Goal: Task Accomplishment & Management: Manage account settings

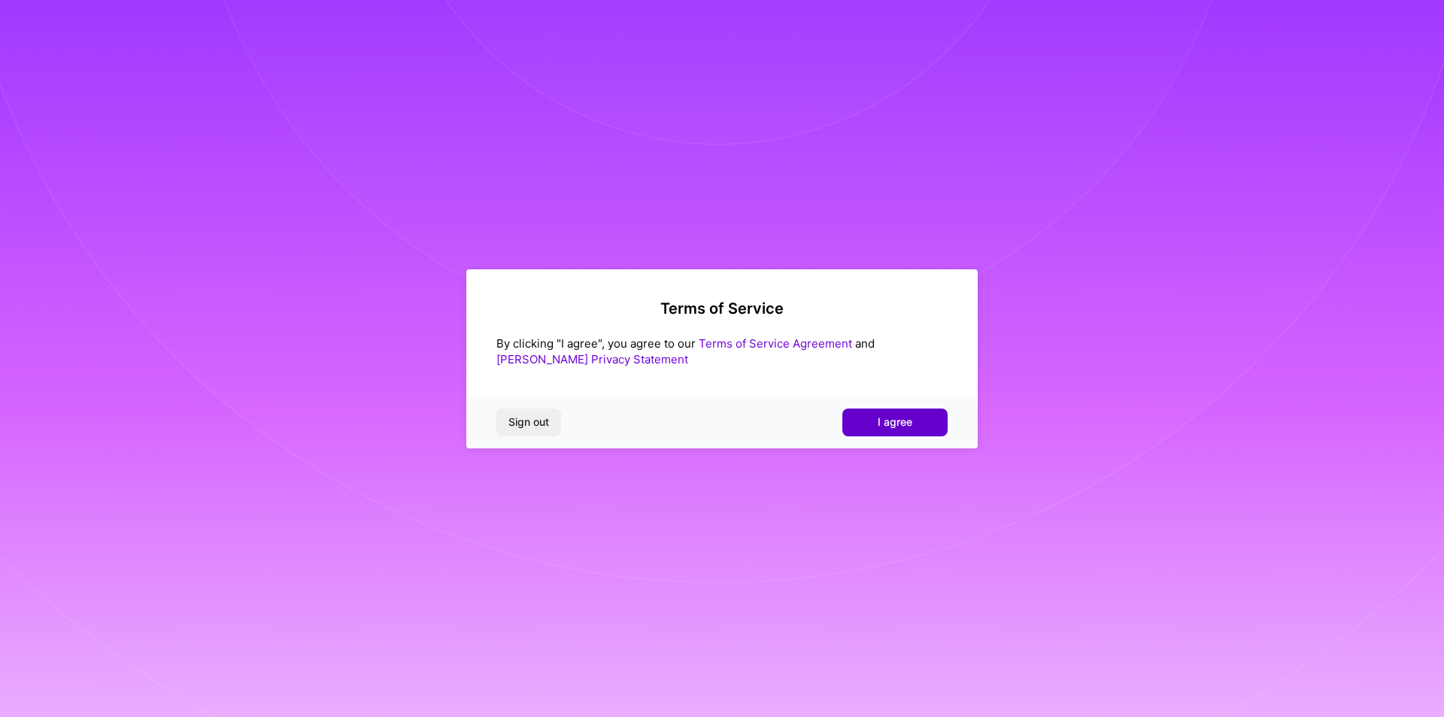
click at [887, 422] on span "I agree" at bounding box center [895, 421] width 35 height 15
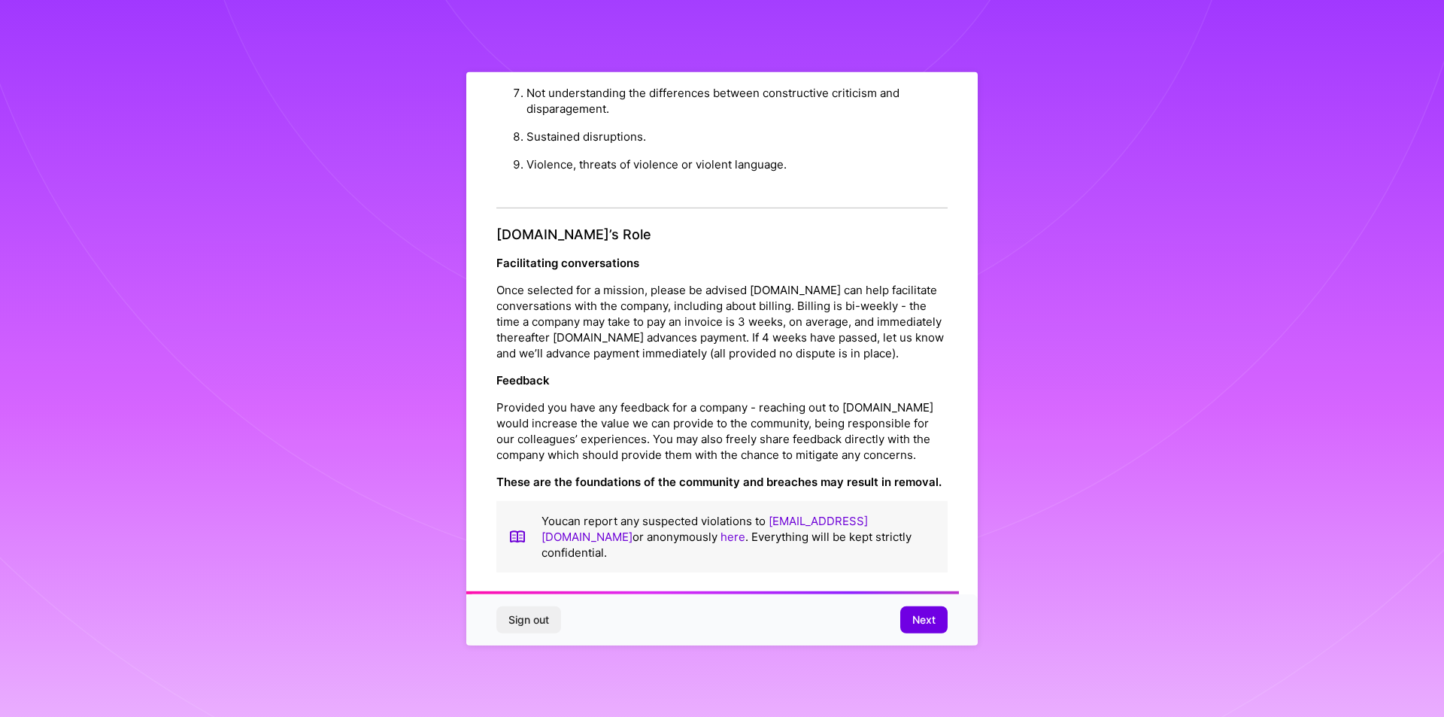
scroll to position [1598, 0]
click at [916, 620] on span "Next" at bounding box center [923, 619] width 23 height 15
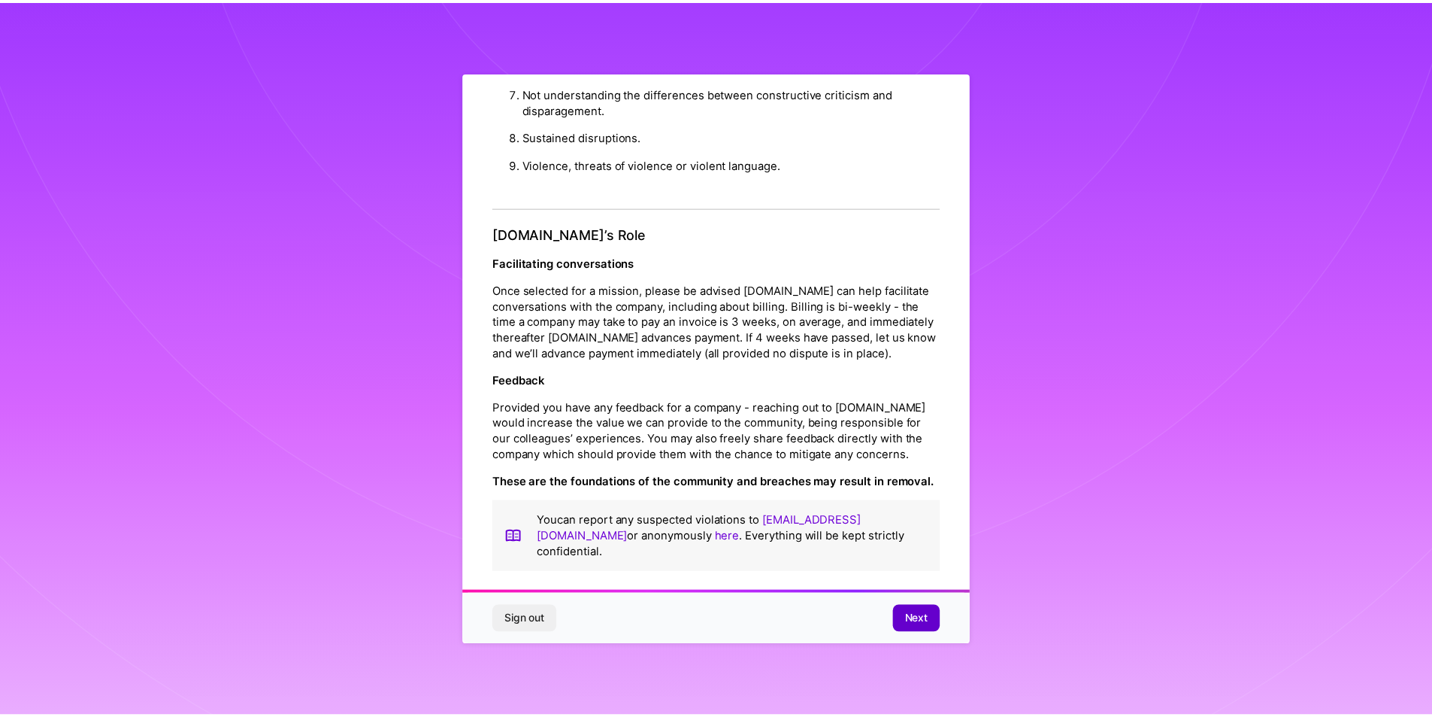
scroll to position [0, 0]
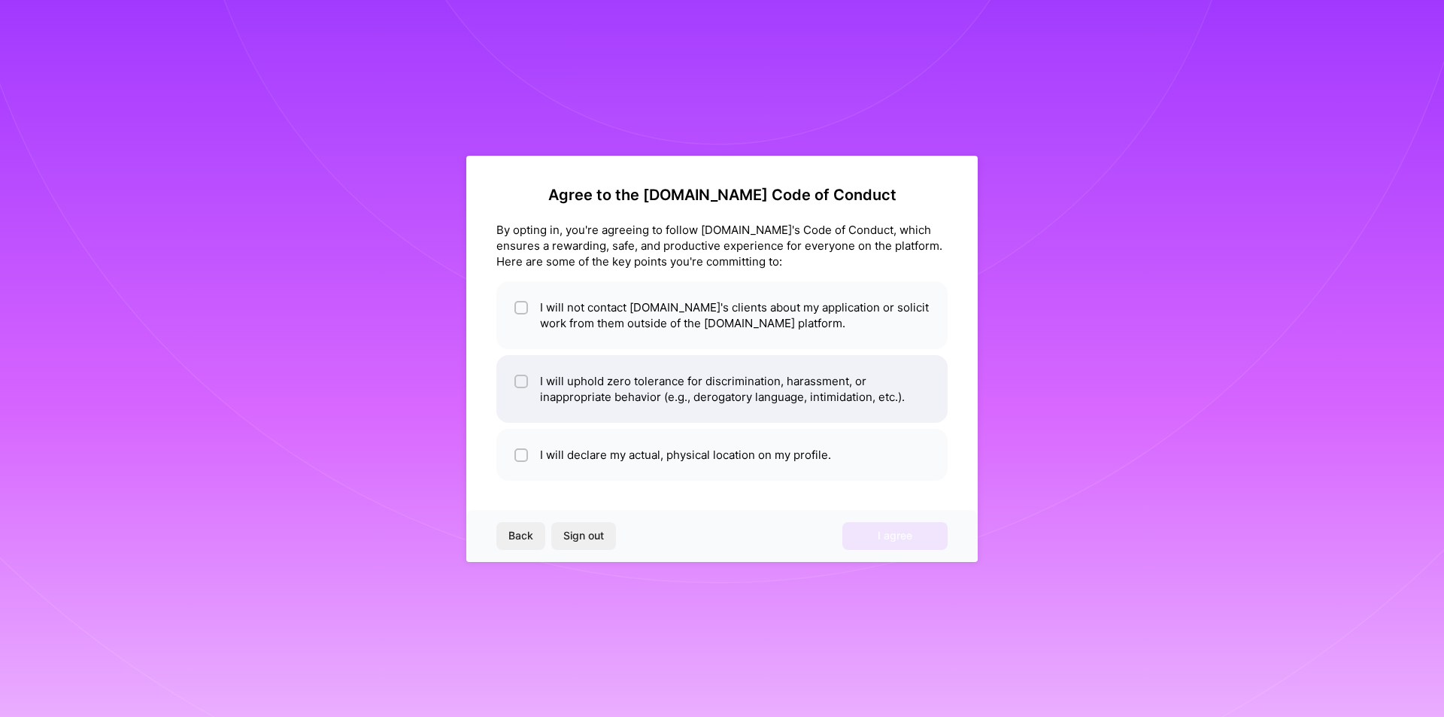
click at [613, 391] on li "I will uphold zero tolerance for discrimination, harassment, or inappropriate b…" at bounding box center [721, 389] width 451 height 68
checkbox input "true"
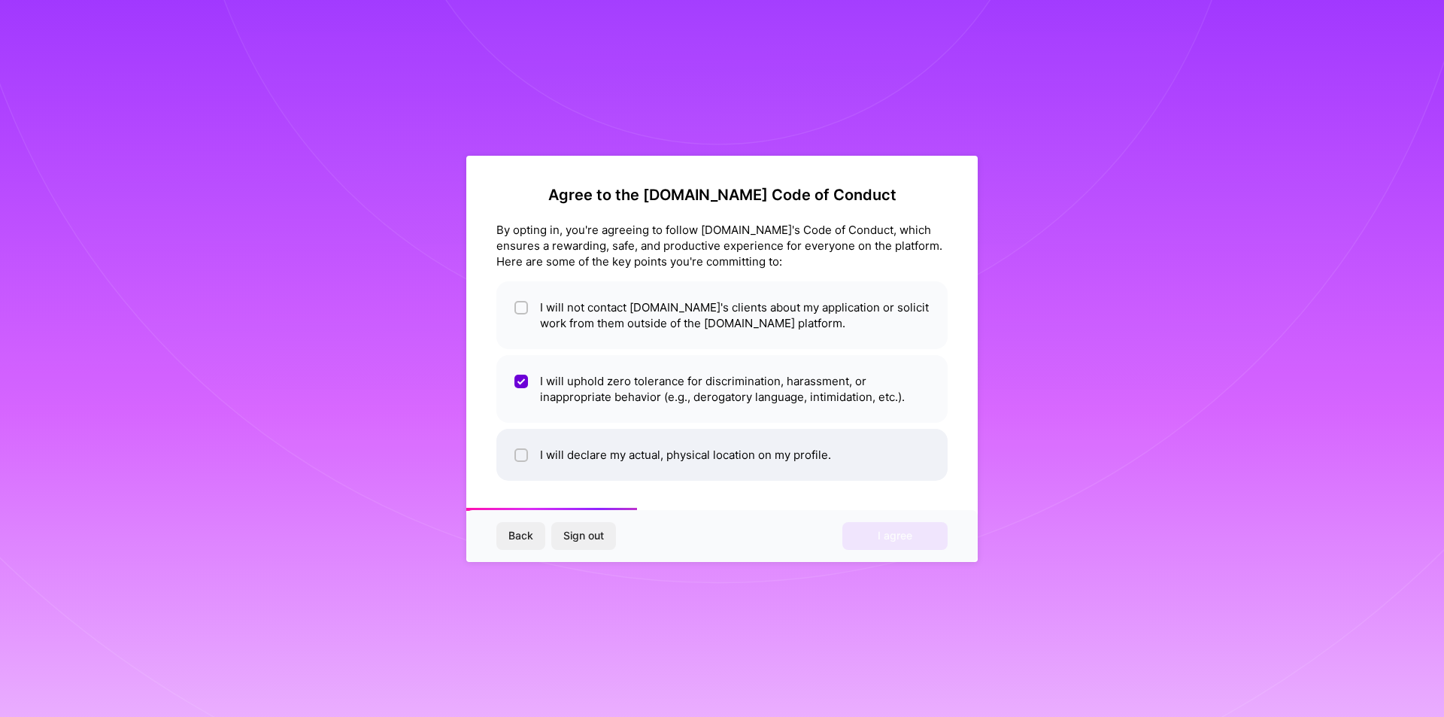
click at [611, 450] on li "I will declare my actual, physical location on my profile." at bounding box center [721, 455] width 451 height 52
checkbox input "true"
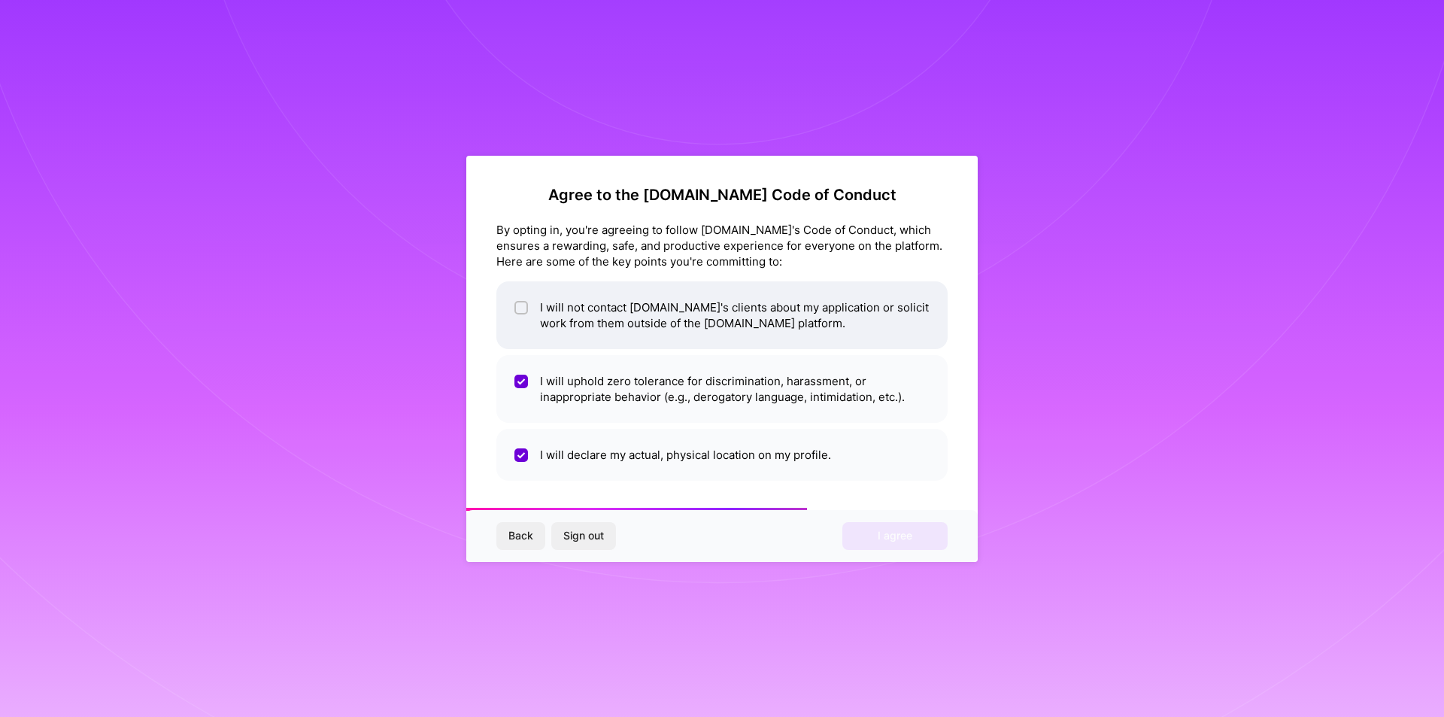
click at [568, 326] on li "I will not contact [DOMAIN_NAME]'s clients about my application or solicit work…" at bounding box center [721, 315] width 451 height 68
checkbox input "true"
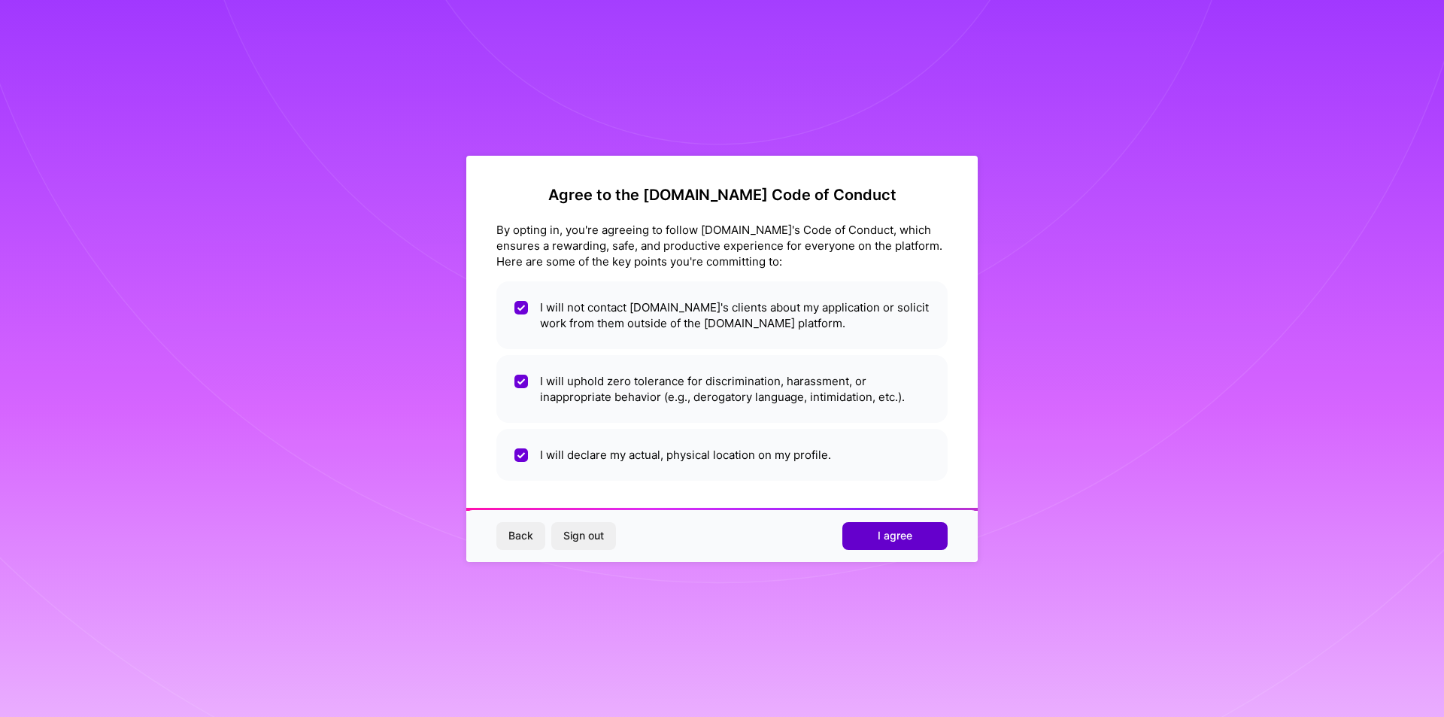
click at [905, 541] on span "I agree" at bounding box center [895, 535] width 35 height 15
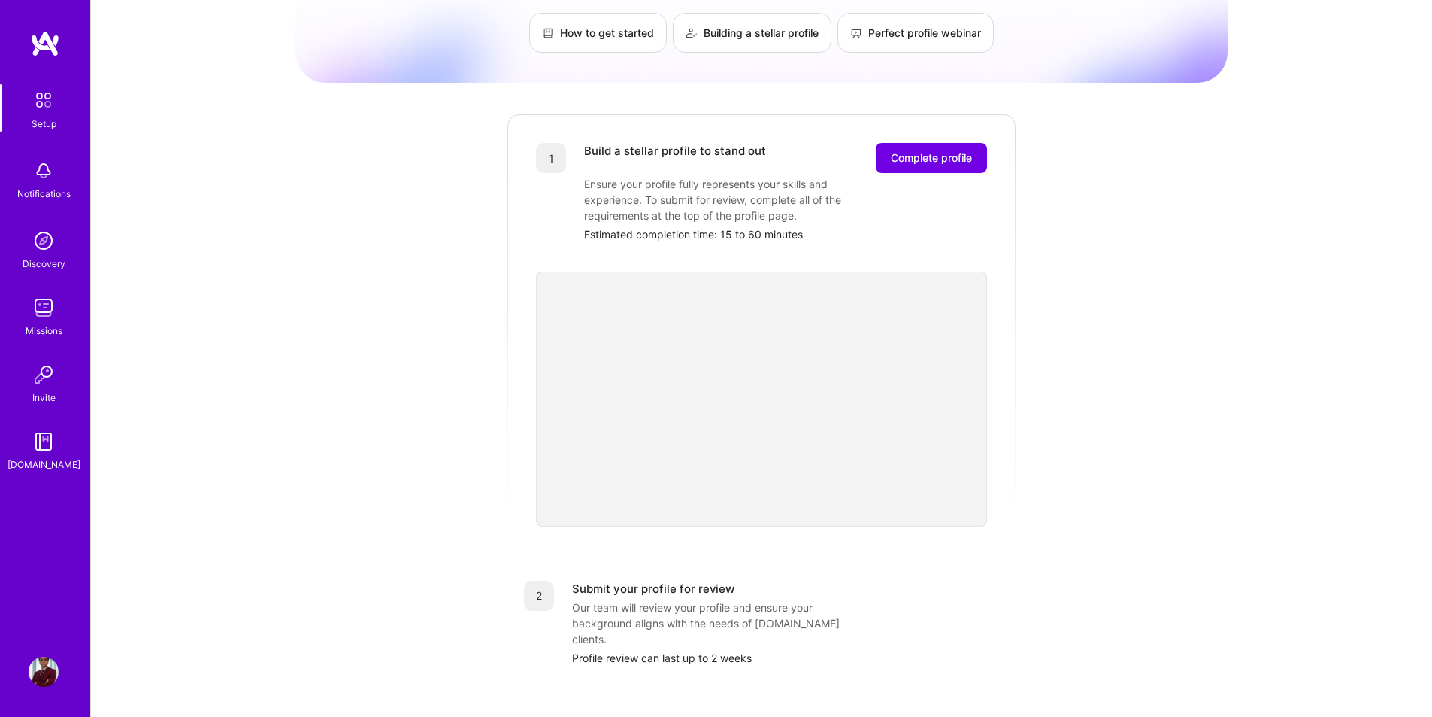
scroll to position [150, 0]
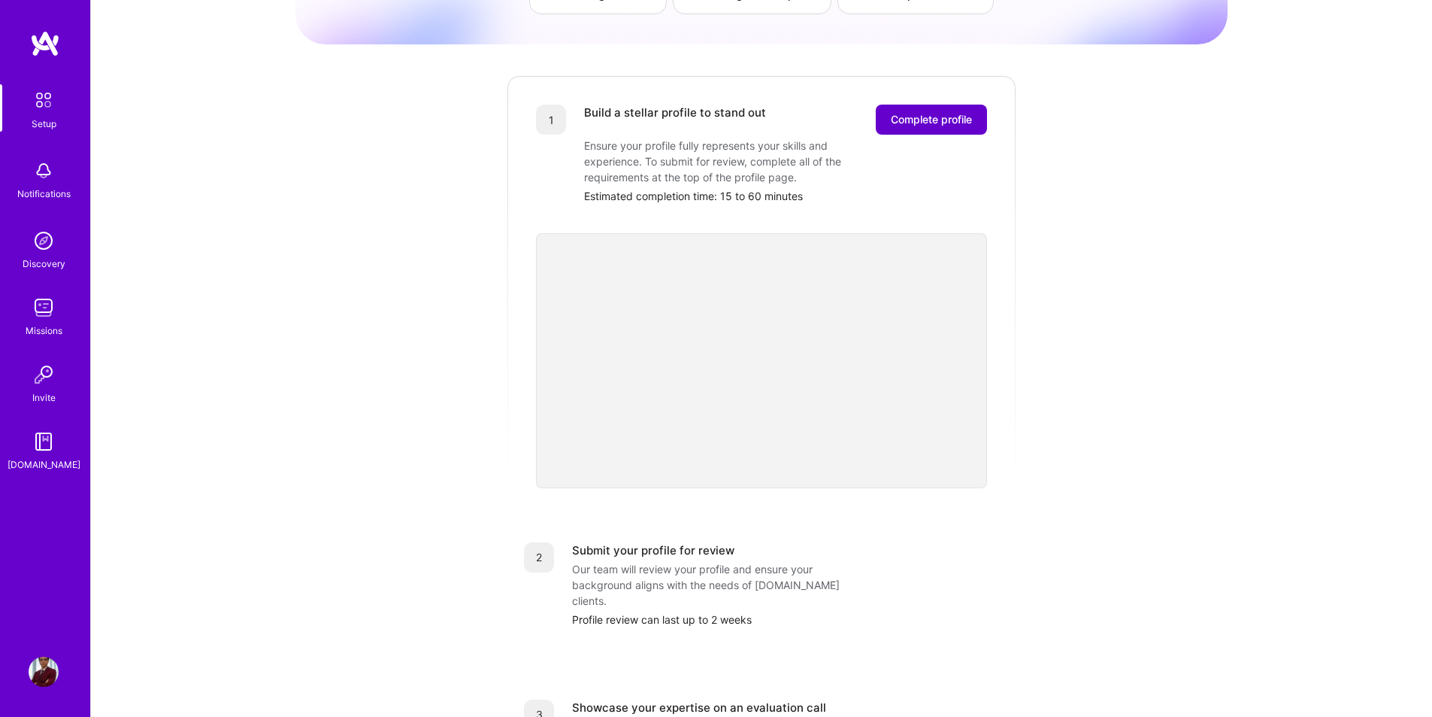
click at [917, 112] on span "Complete profile" at bounding box center [931, 119] width 81 height 15
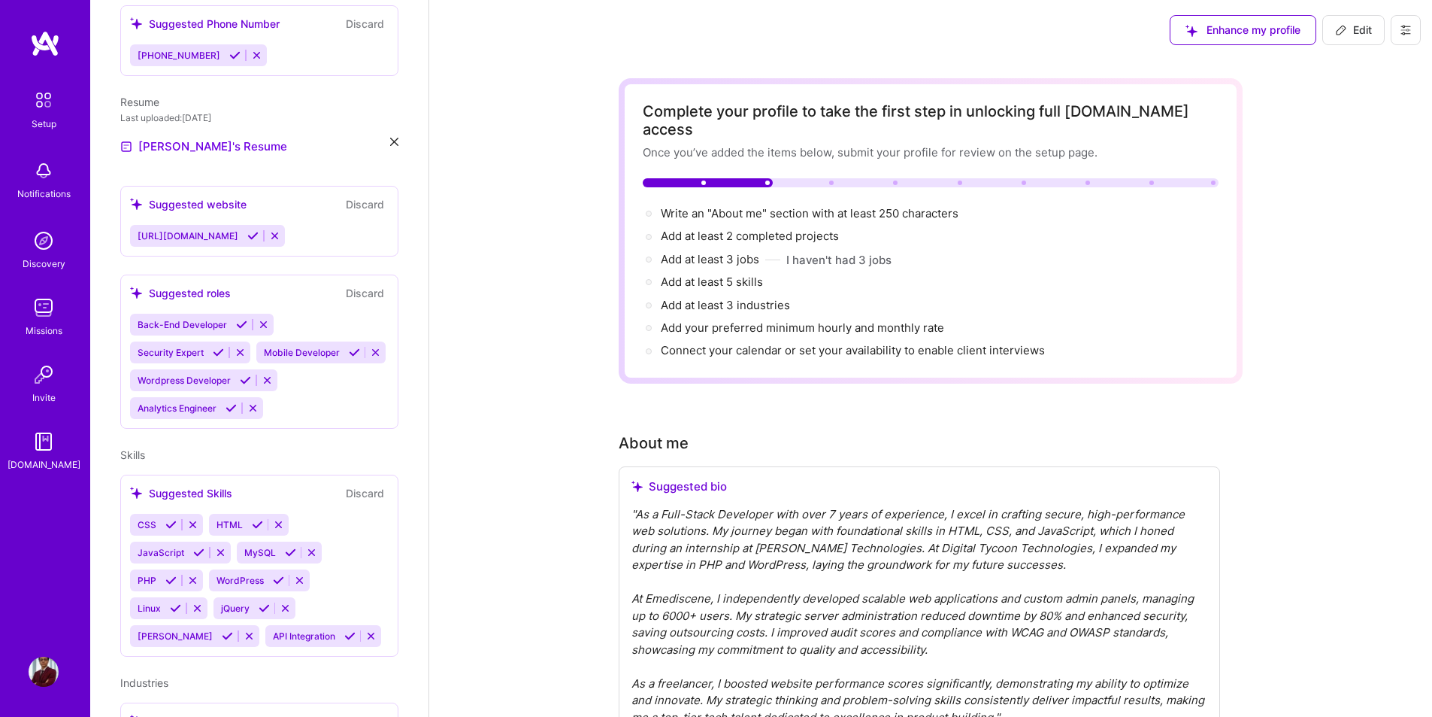
click at [1360, 23] on span "Edit" at bounding box center [1353, 30] width 37 height 15
select select "US"
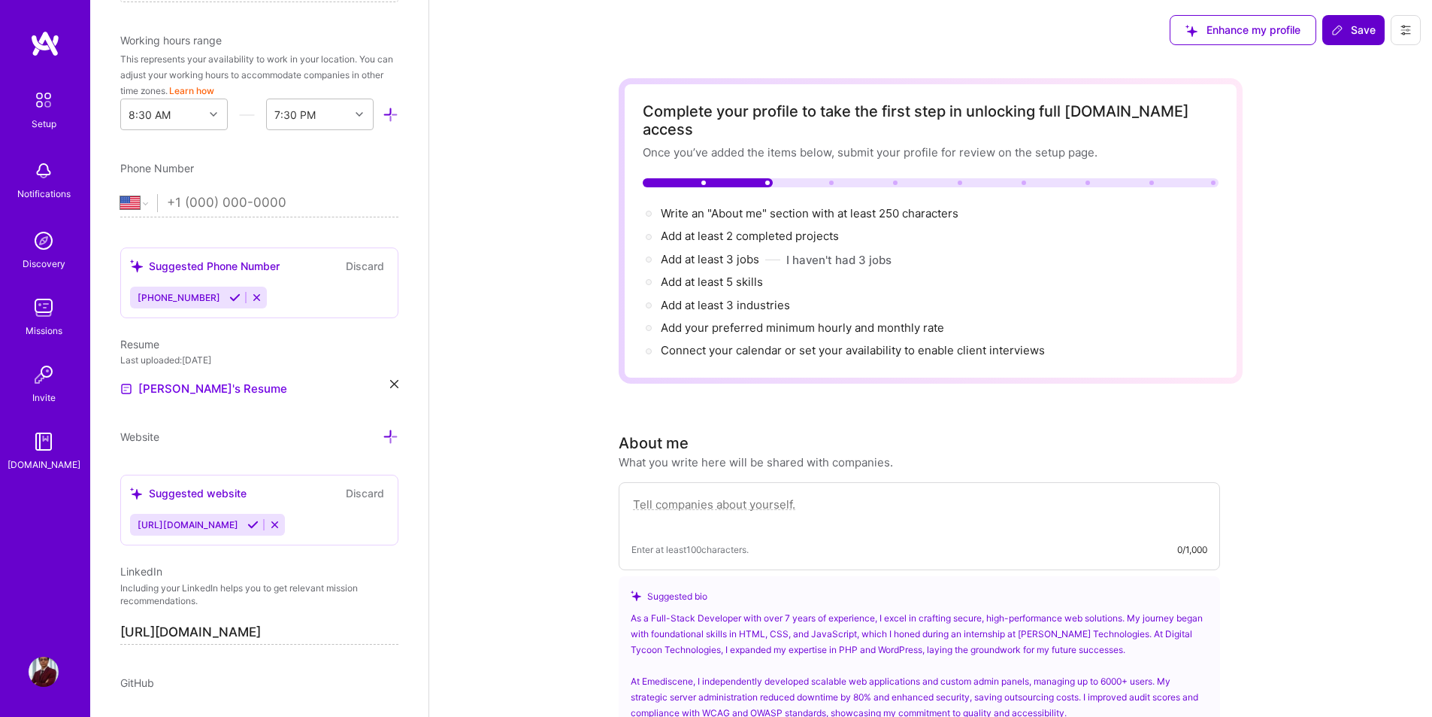
scroll to position [686, 0]
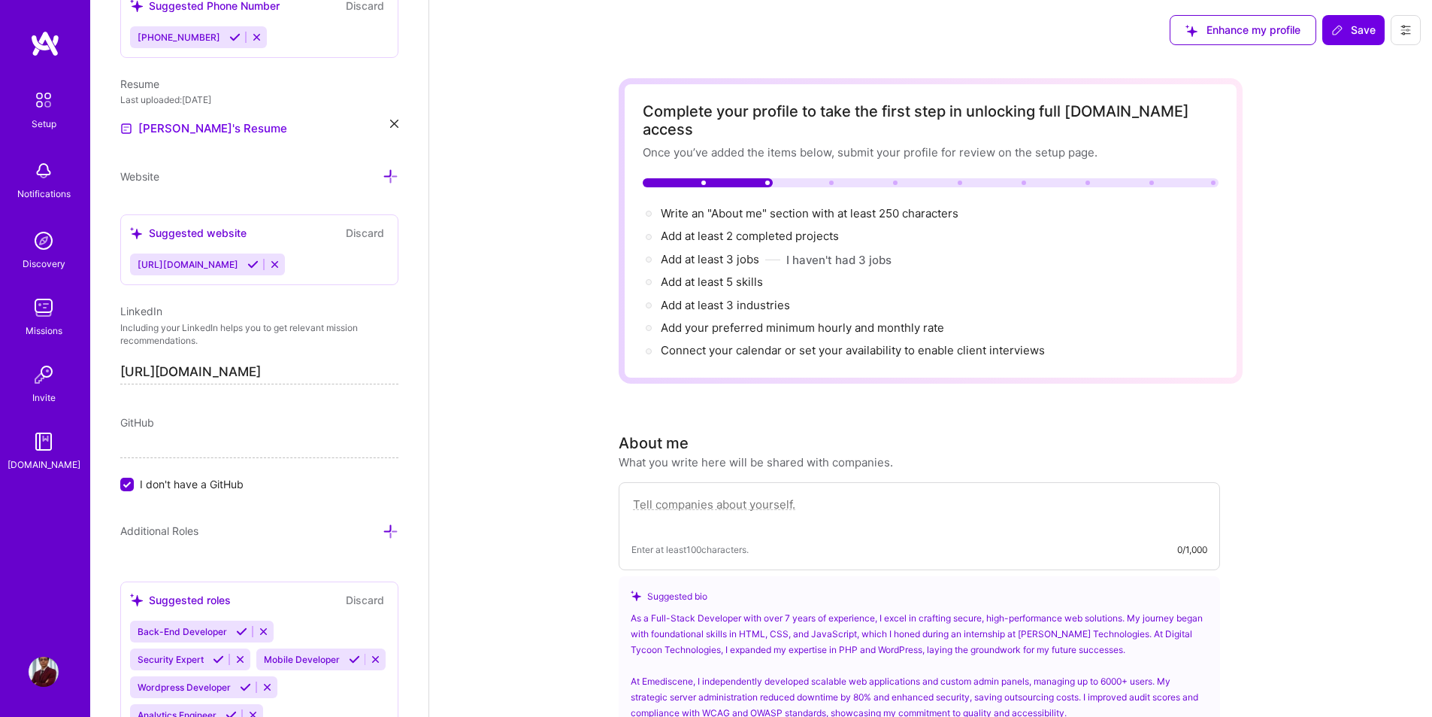
click at [299, 265] on div "[URL][DOMAIN_NAME]" at bounding box center [259, 264] width 259 height 22
click at [280, 262] on icon at bounding box center [274, 264] width 11 height 11
click at [385, 176] on icon at bounding box center [391, 176] width 16 height 16
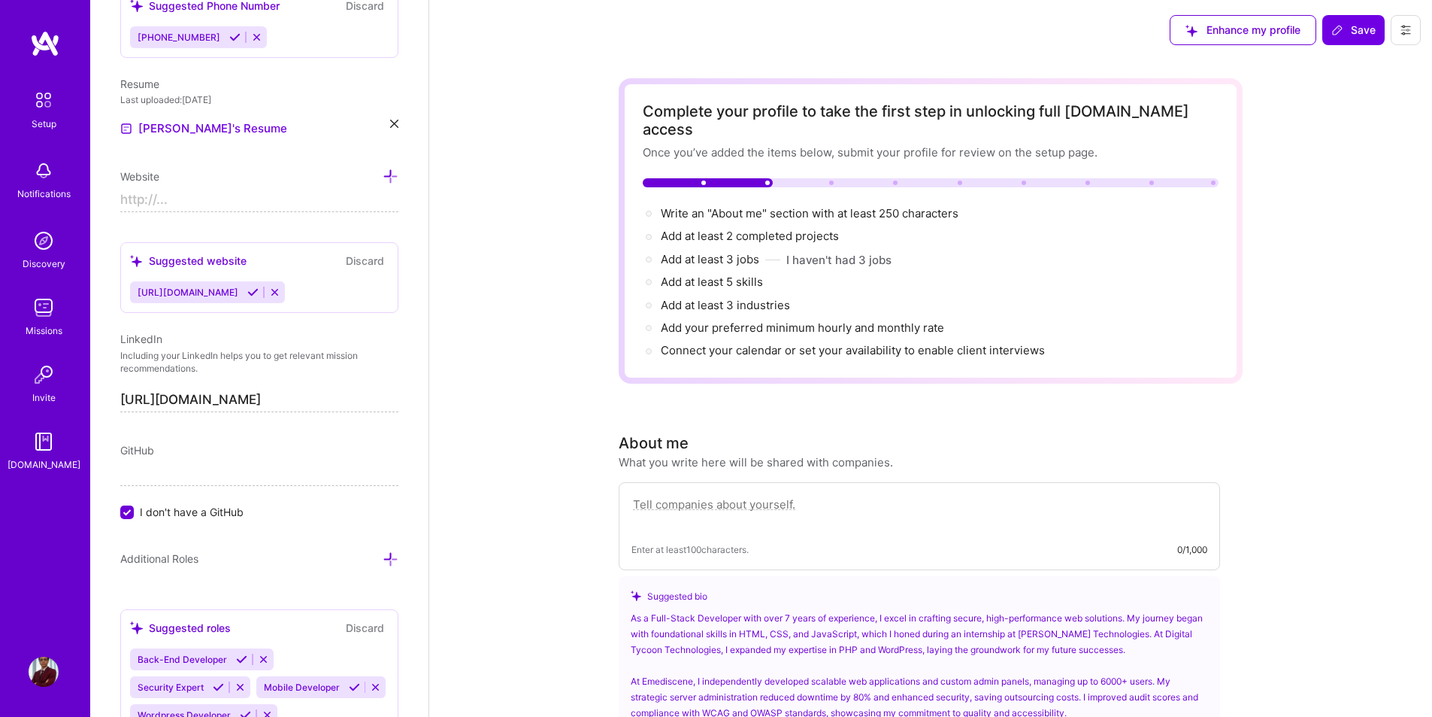
click at [228, 193] on input at bounding box center [259, 200] width 278 height 24
type input "g"
type input "[URL][DOMAIN_NAME]"
click at [362, 219] on div "Edit photo [PERSON_NAME] Full-Stack Developer 8 Years Experience Location This …" at bounding box center [259, 358] width 338 height 717
click at [327, 205] on input "[URL][DOMAIN_NAME]" at bounding box center [259, 200] width 278 height 24
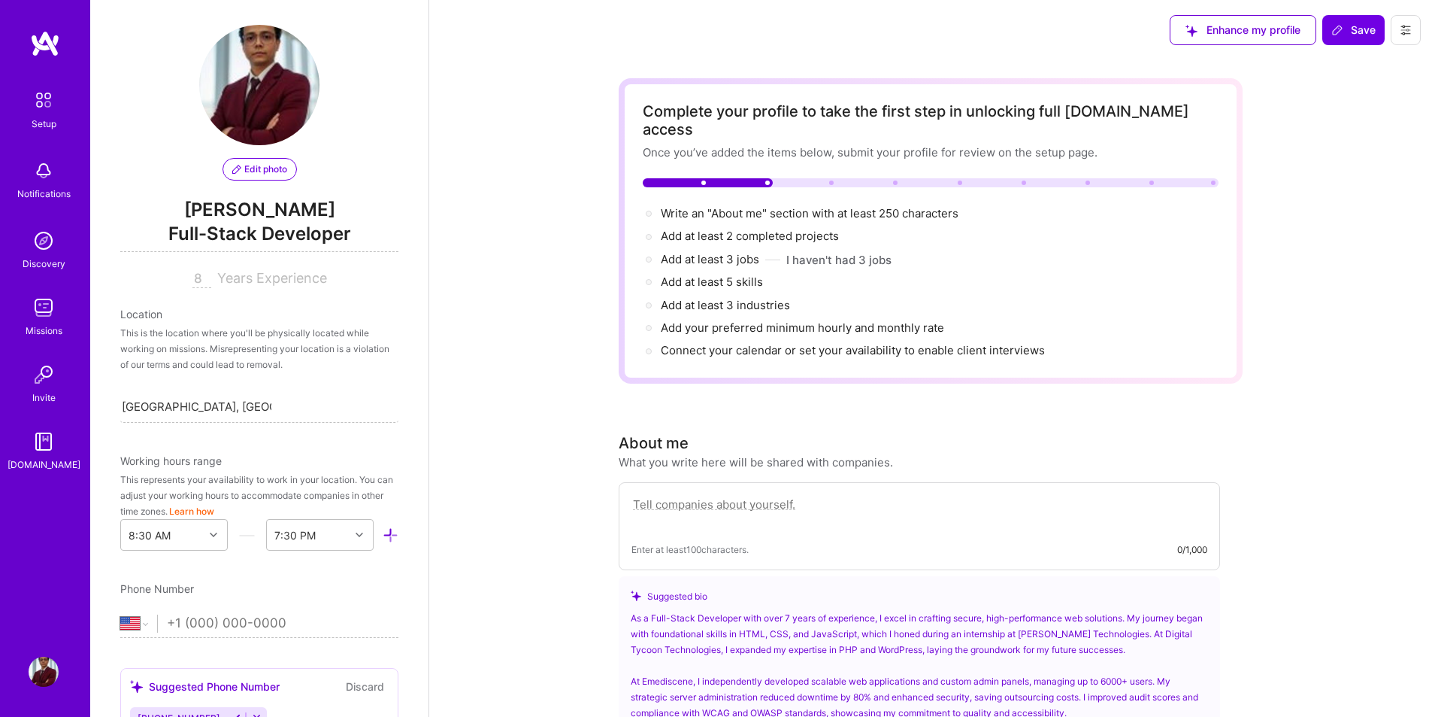
scroll to position [0, 0]
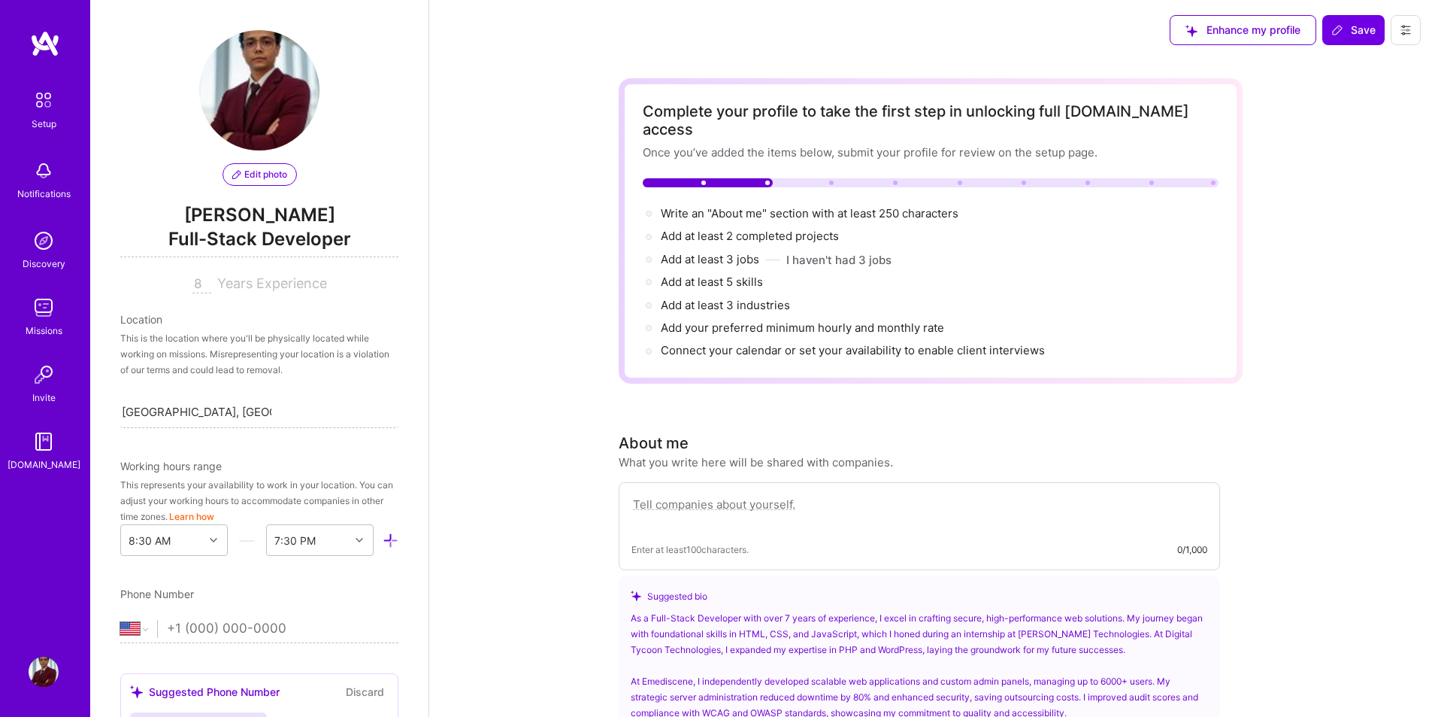
click at [229, 353] on div "This is the location where you'll be physically located while working on missio…" at bounding box center [259, 353] width 278 height 47
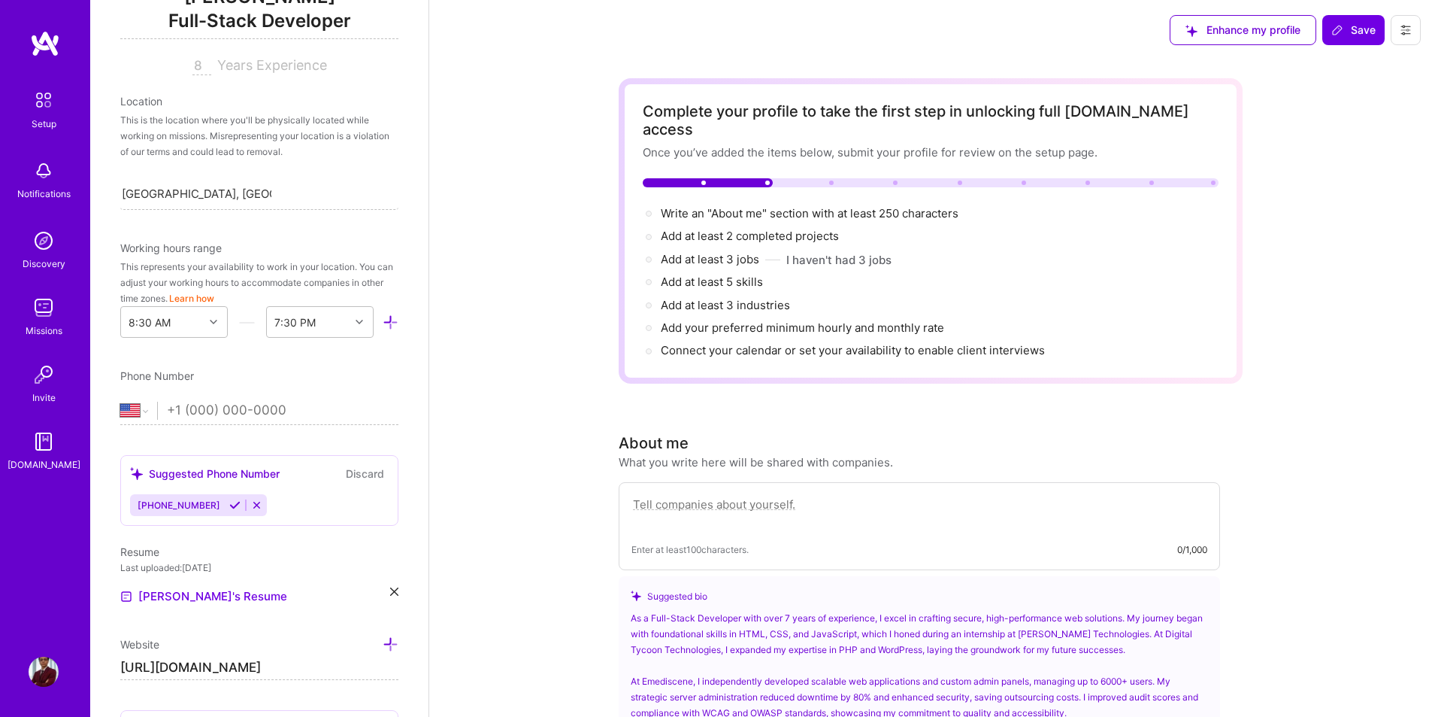
scroll to position [226, 0]
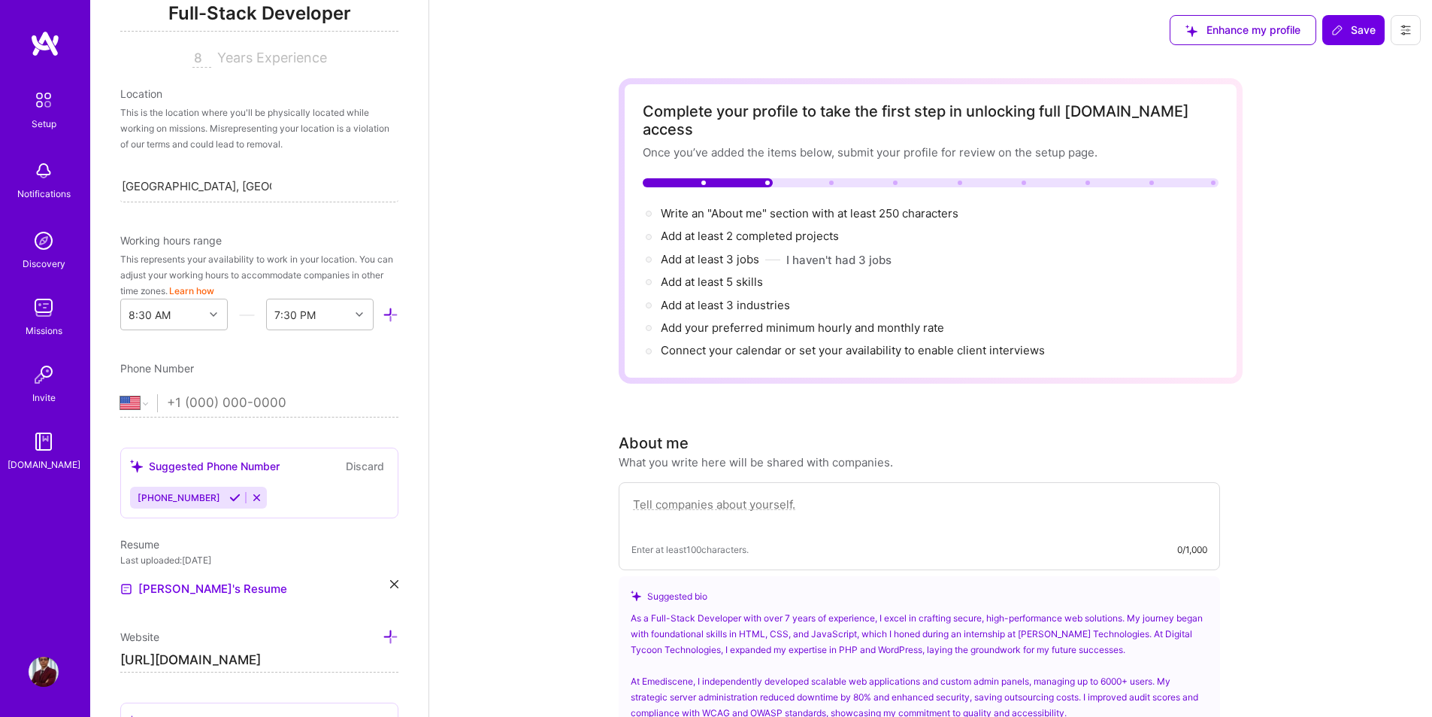
click at [229, 500] on icon at bounding box center [234, 497] width 11 height 11
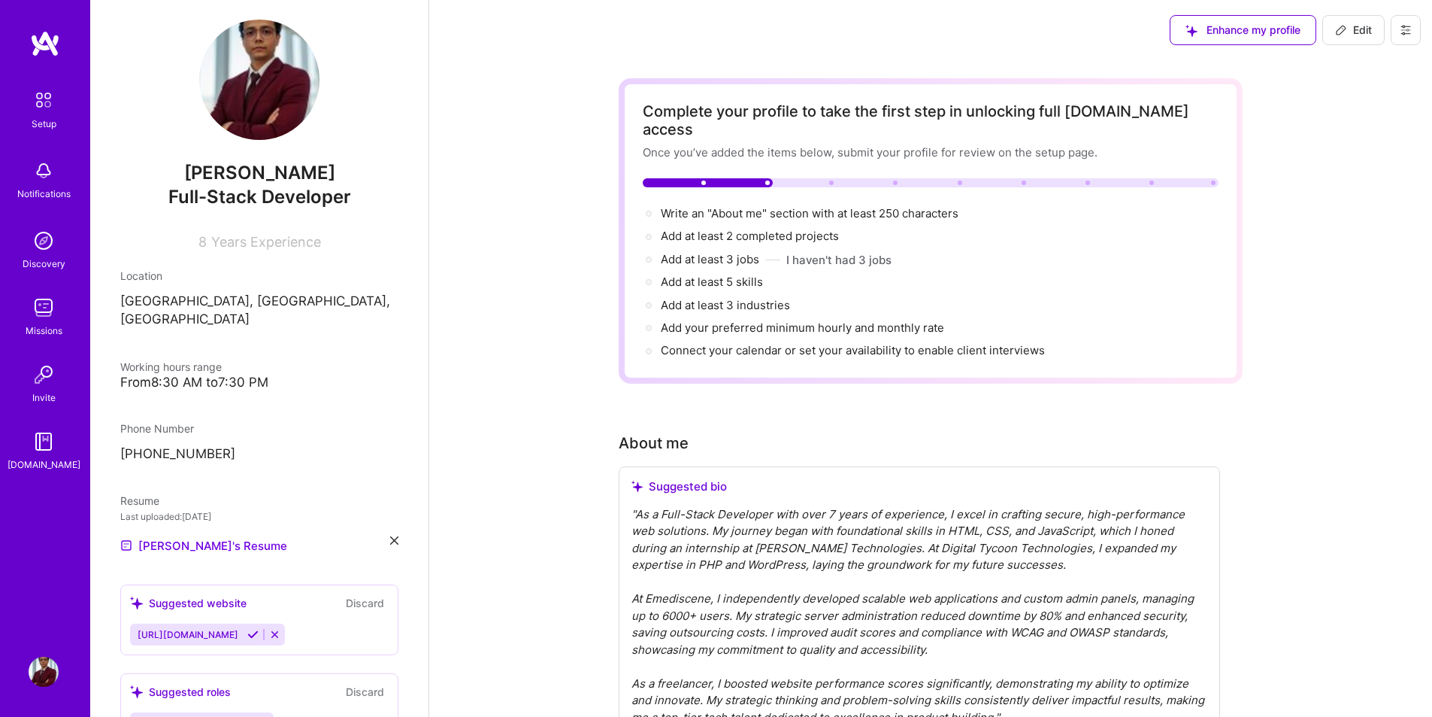
scroll to position [0, 0]
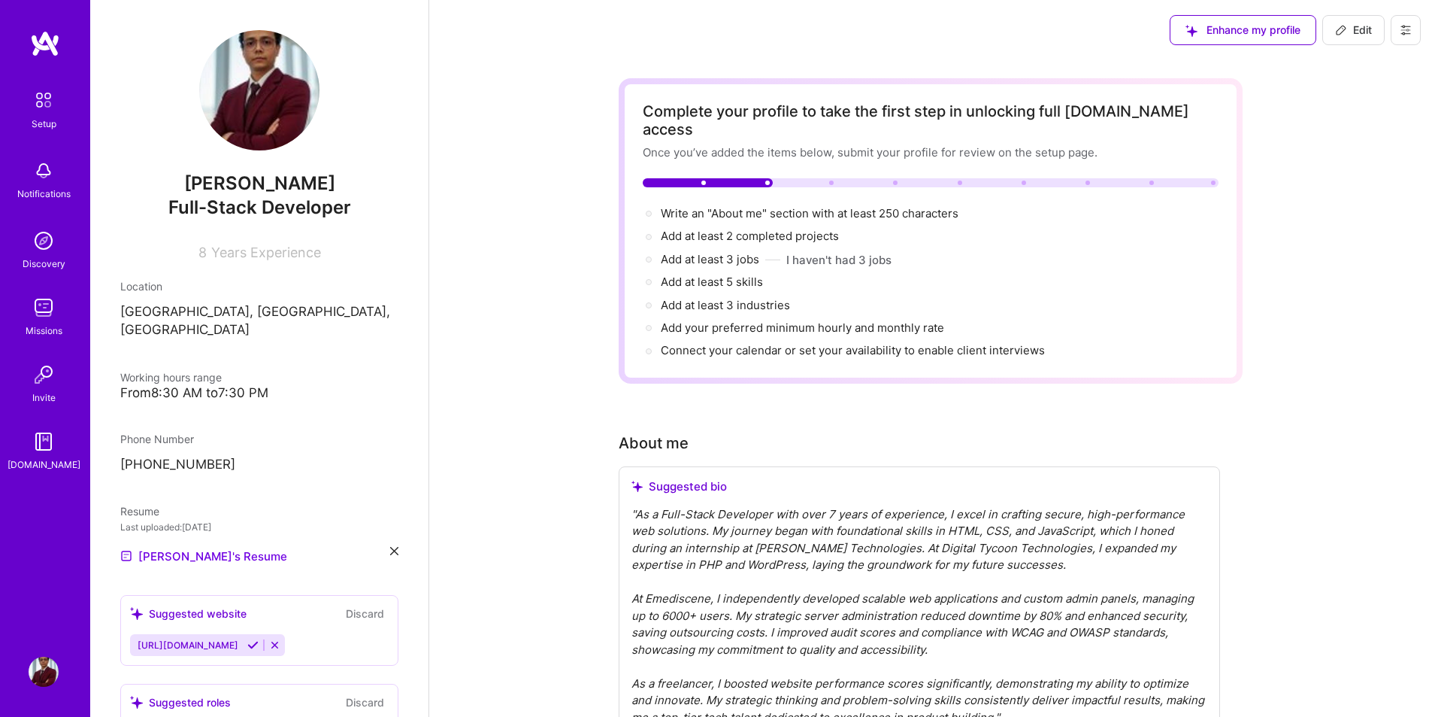
click at [214, 371] on span "Working hours range" at bounding box center [171, 377] width 102 height 13
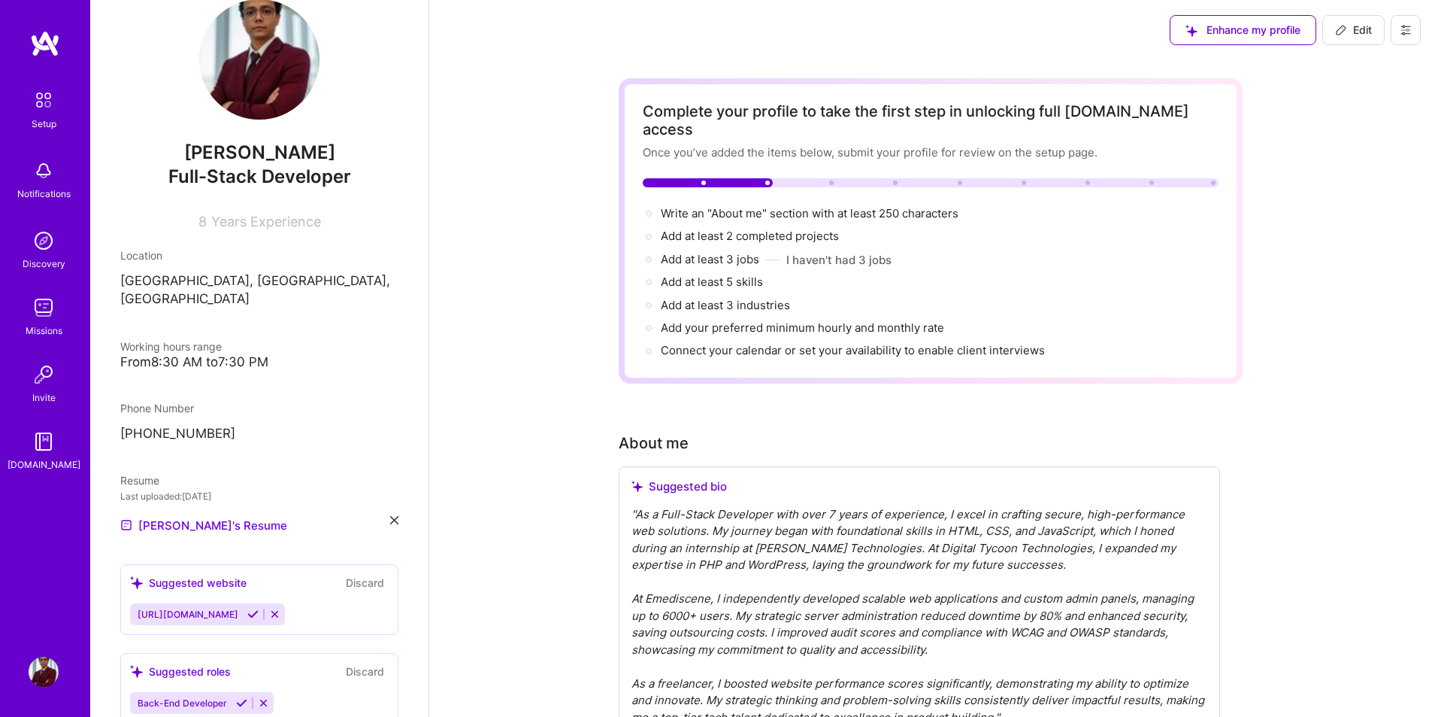
scroll to position [226, 0]
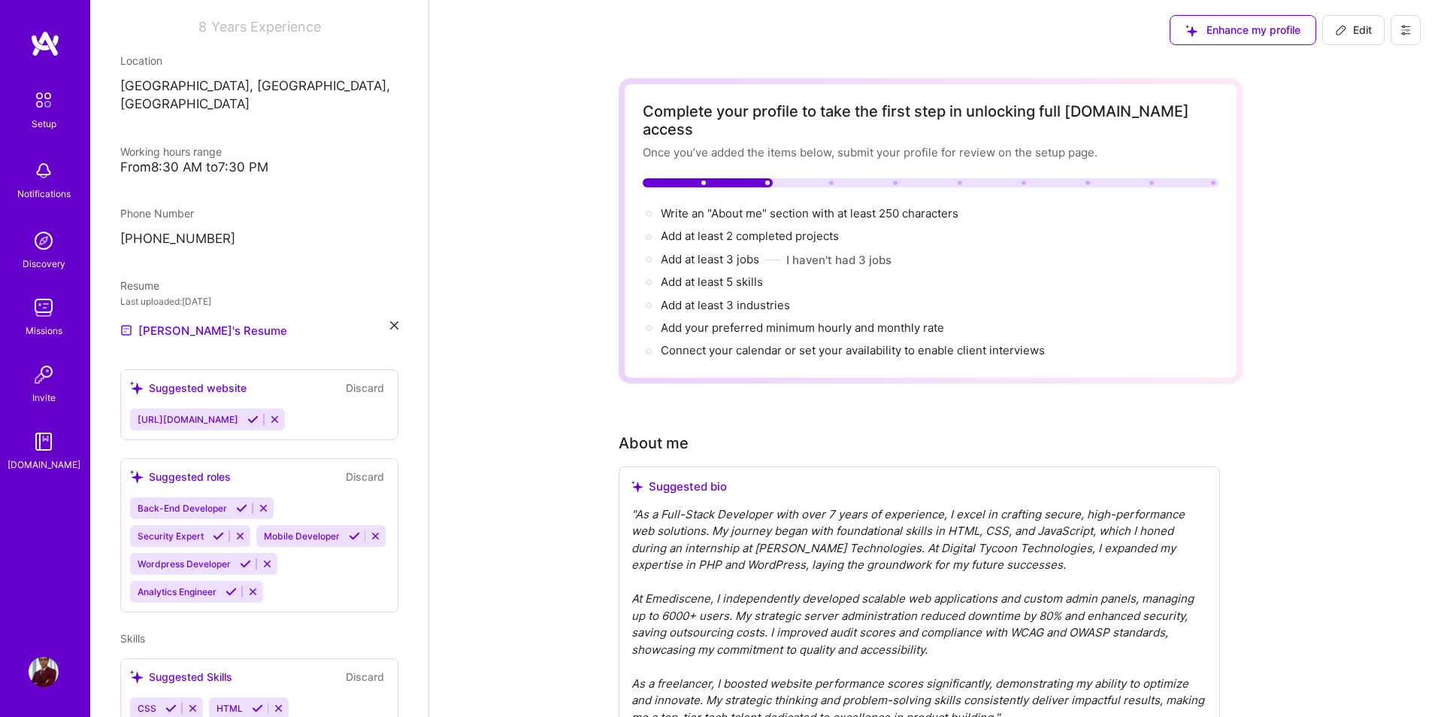
click at [275, 414] on icon at bounding box center [274, 419] width 11 height 11
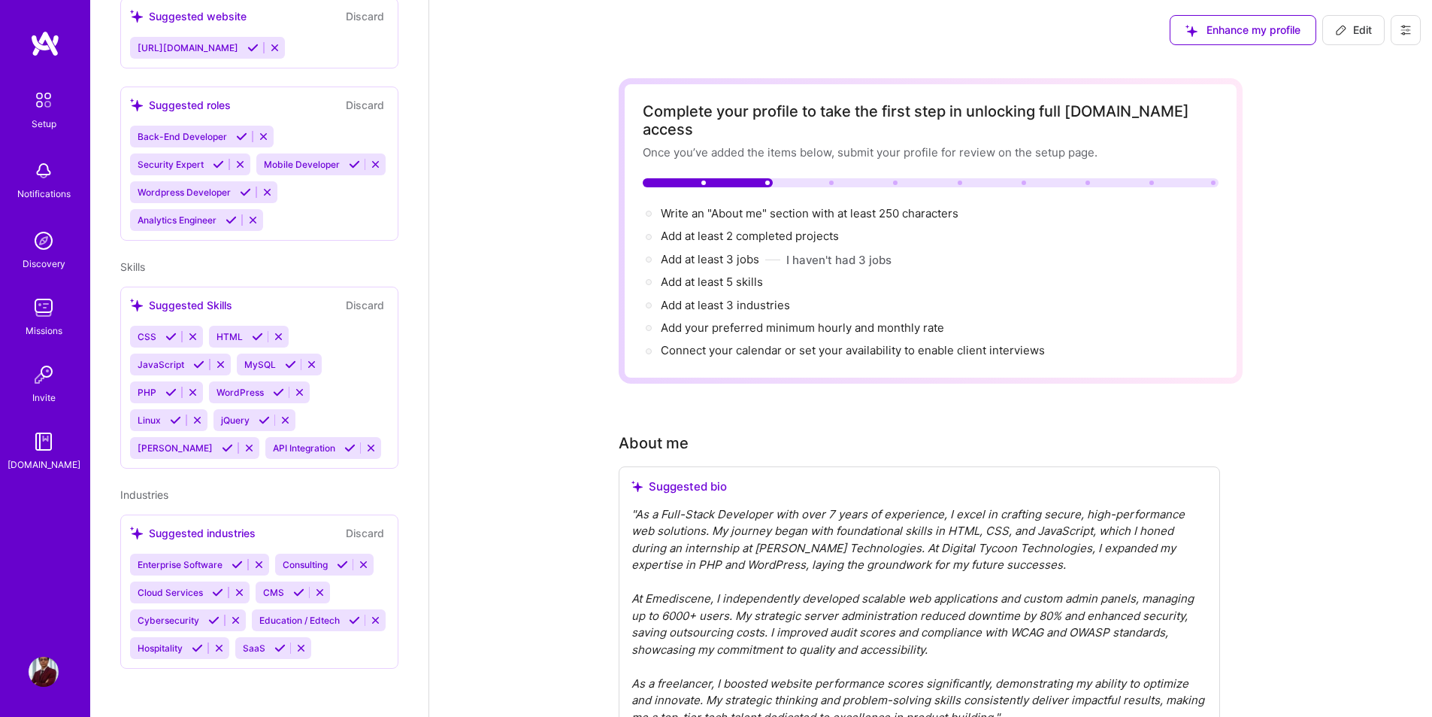
scroll to position [635, 0]
click at [172, 331] on icon at bounding box center [170, 336] width 11 height 11
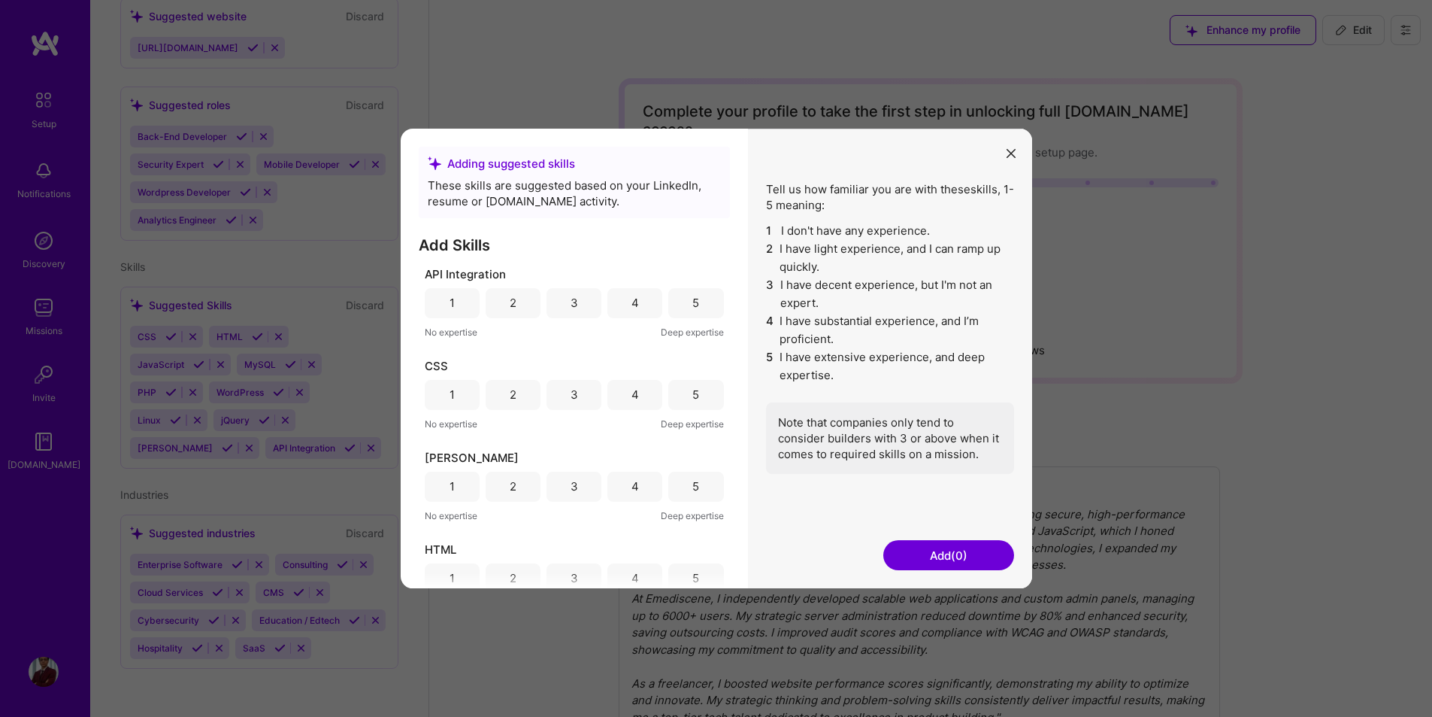
click at [623, 306] on div "4" at bounding box center [635, 303] width 55 height 30
click at [632, 396] on div "4" at bounding box center [636, 394] width 8 height 16
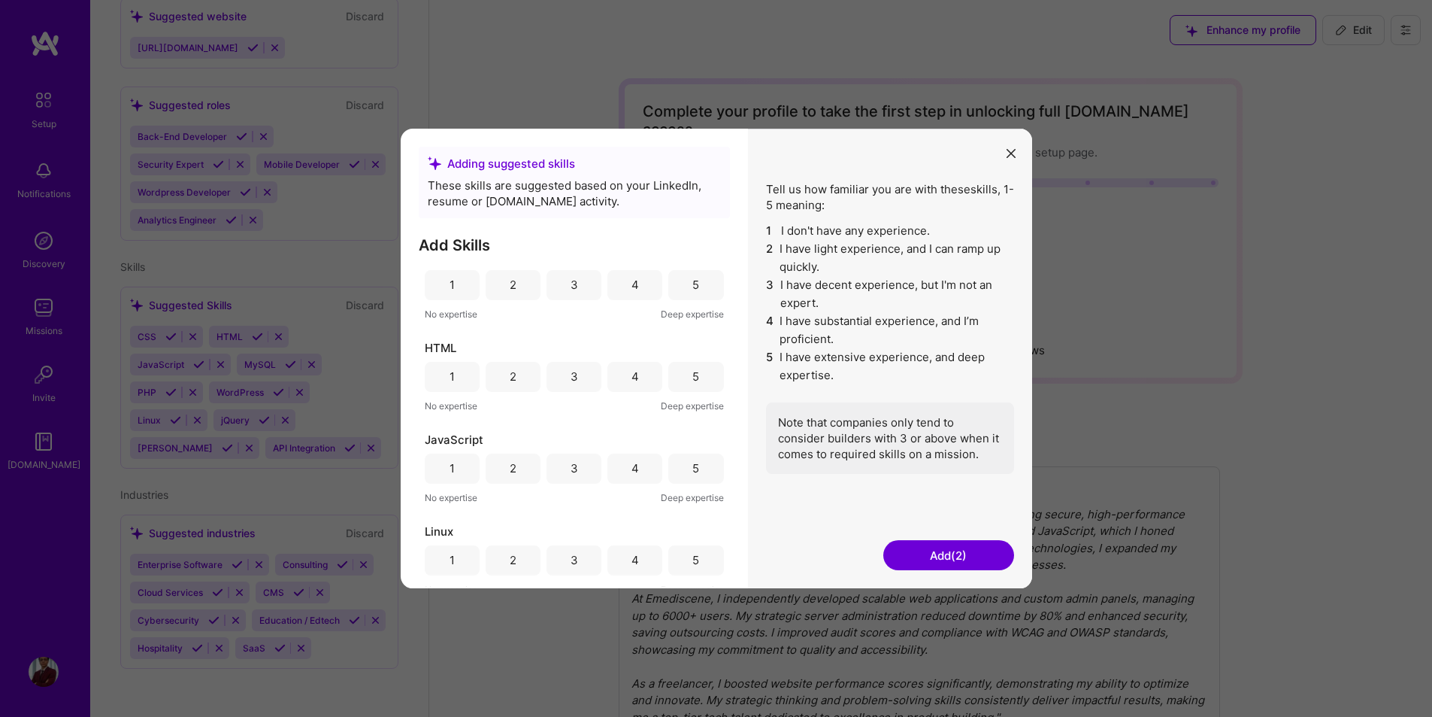
scroll to position [150, 0]
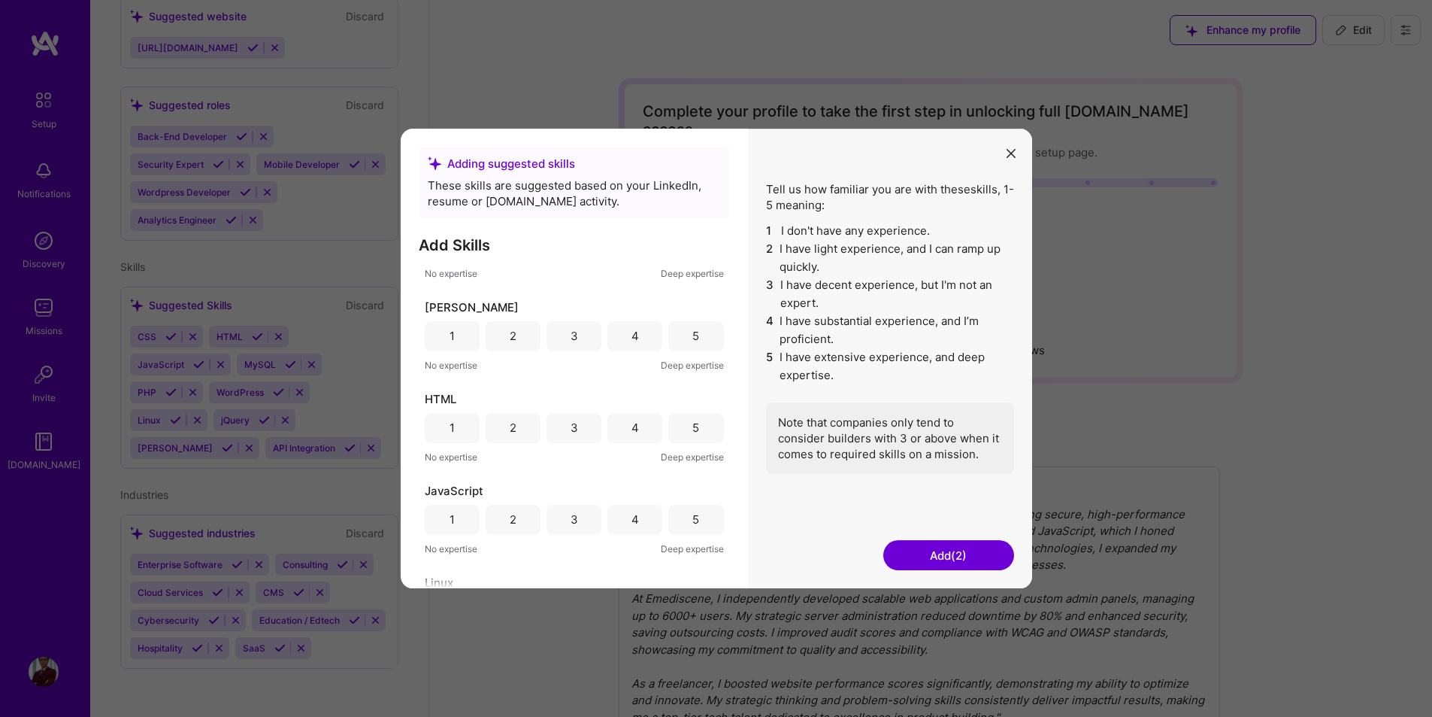
click at [514, 335] on div "2" at bounding box center [513, 336] width 7 height 16
click at [681, 427] on div "5" at bounding box center [695, 428] width 55 height 30
click at [587, 520] on div "3" at bounding box center [574, 520] width 55 height 30
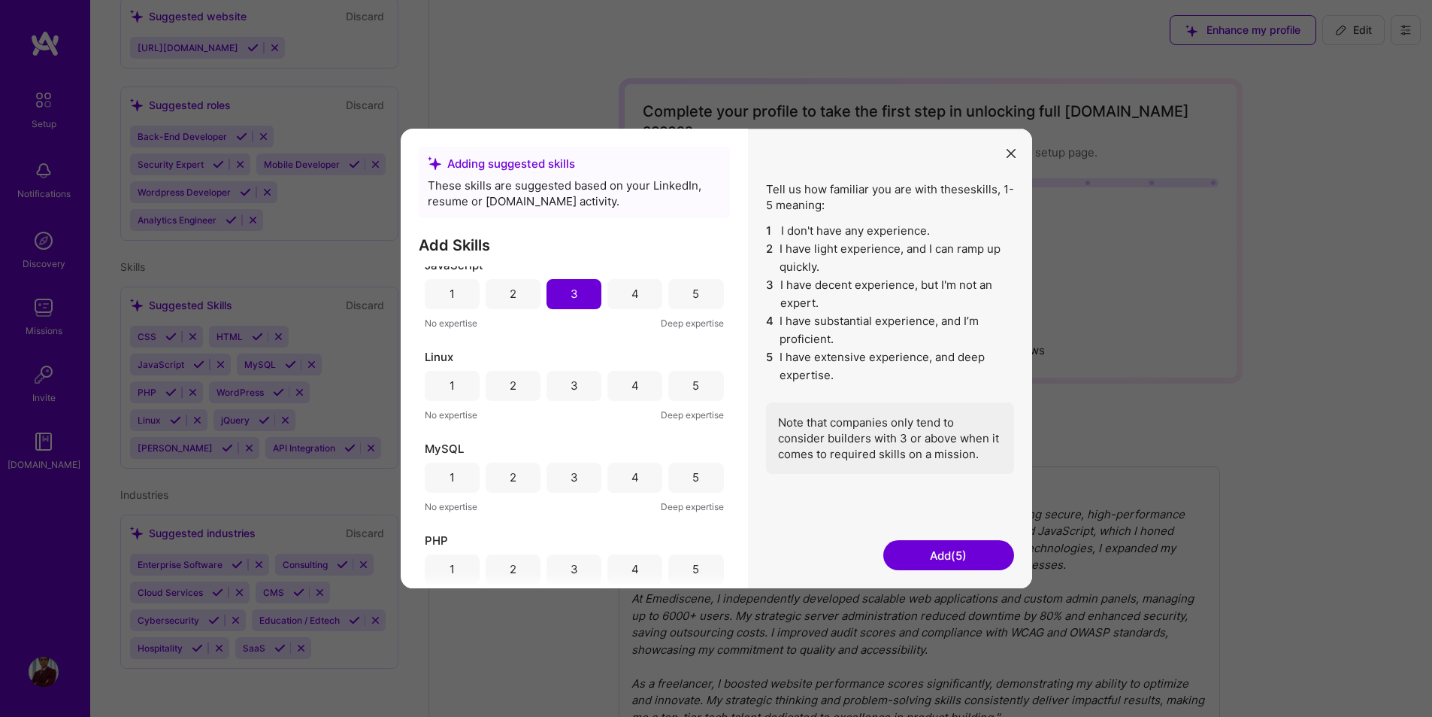
click at [632, 391] on div "4" at bounding box center [636, 385] width 8 height 16
click at [641, 484] on div "4" at bounding box center [635, 477] width 55 height 30
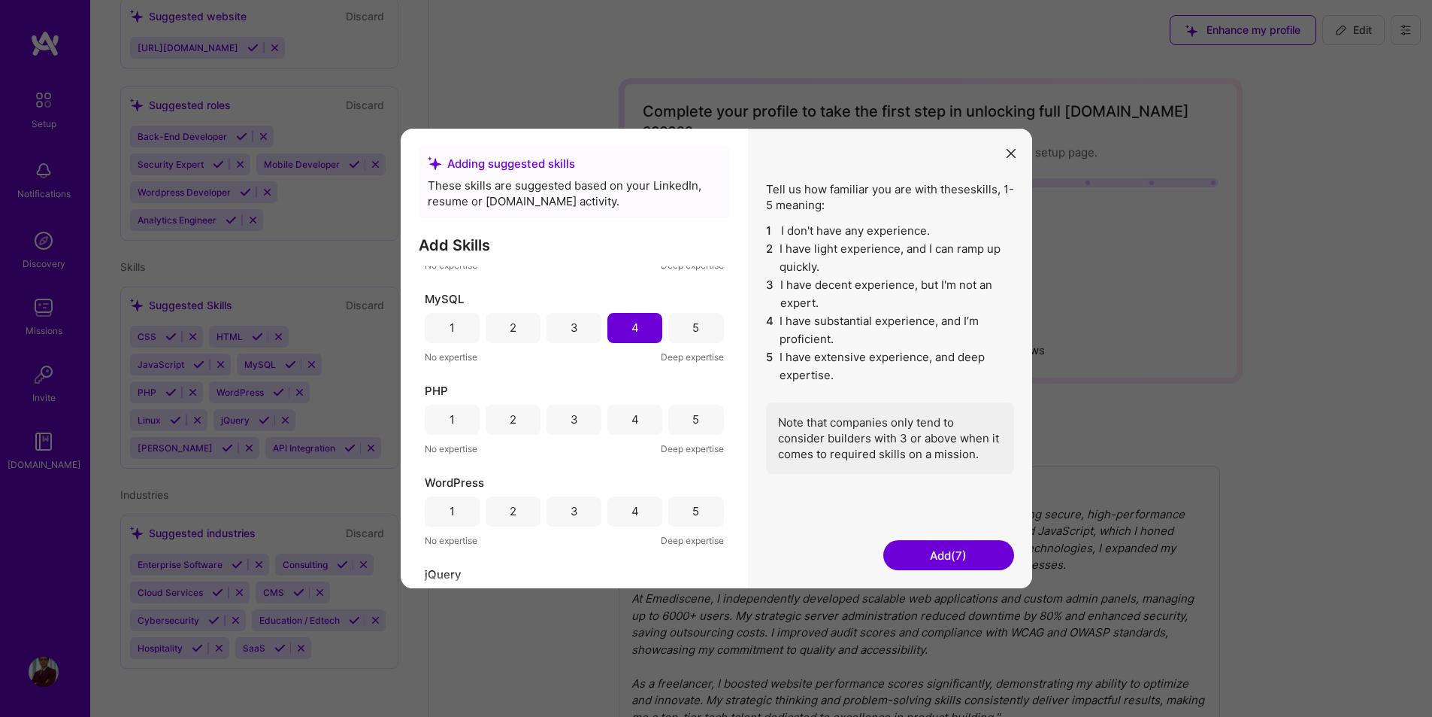
scroll to position [526, 0]
click at [644, 420] on div "4" at bounding box center [635, 419] width 55 height 30
click at [635, 515] on div "4" at bounding box center [635, 511] width 55 height 30
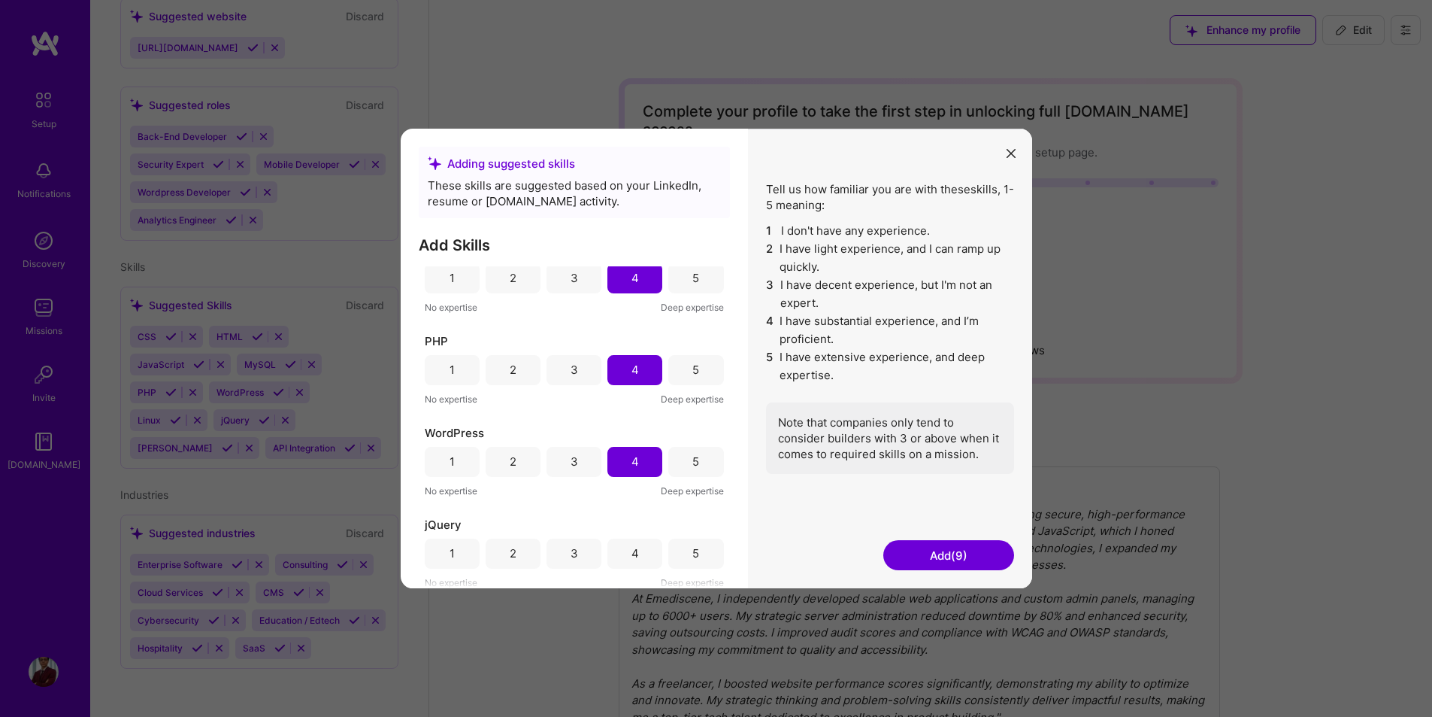
scroll to position [577, 0]
click at [622, 550] on div "4" at bounding box center [635, 552] width 55 height 30
click at [931, 555] on button "Add (10)" at bounding box center [949, 555] width 131 height 30
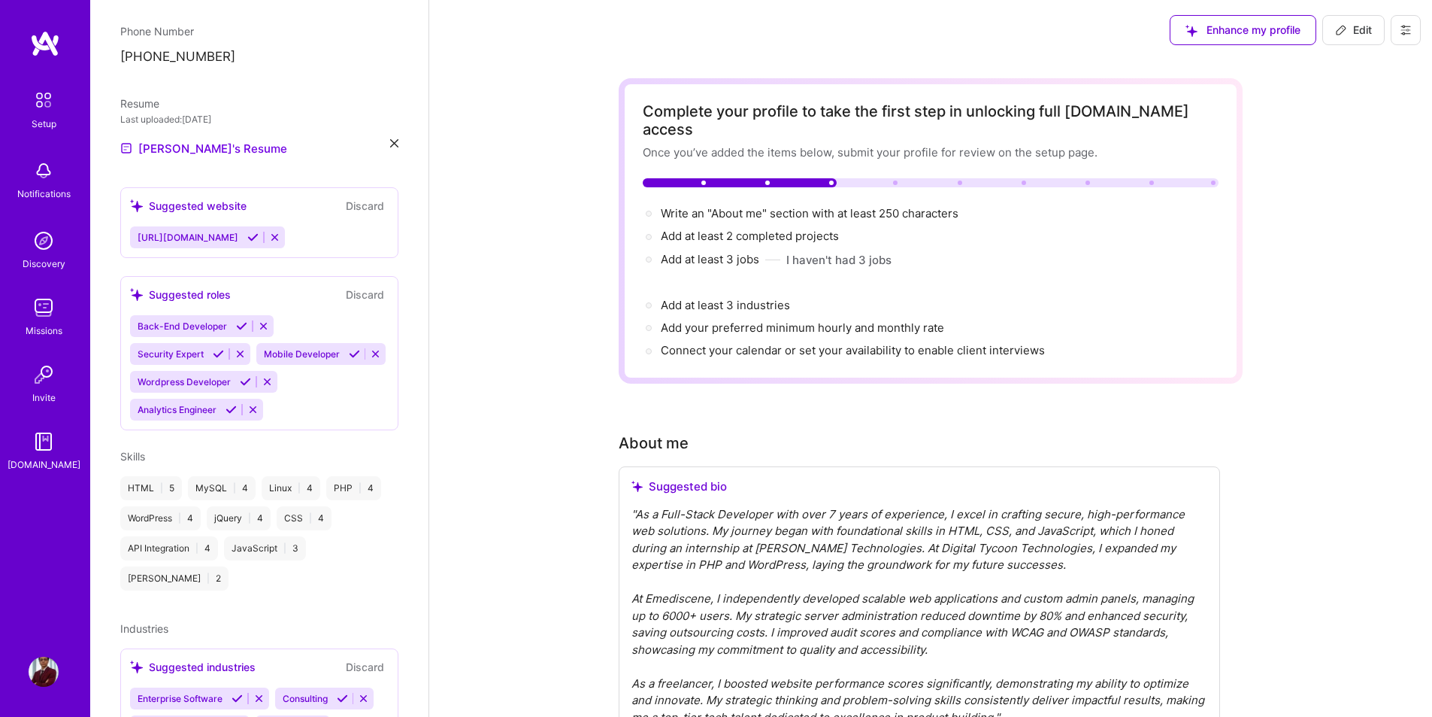
scroll to position [550, 0]
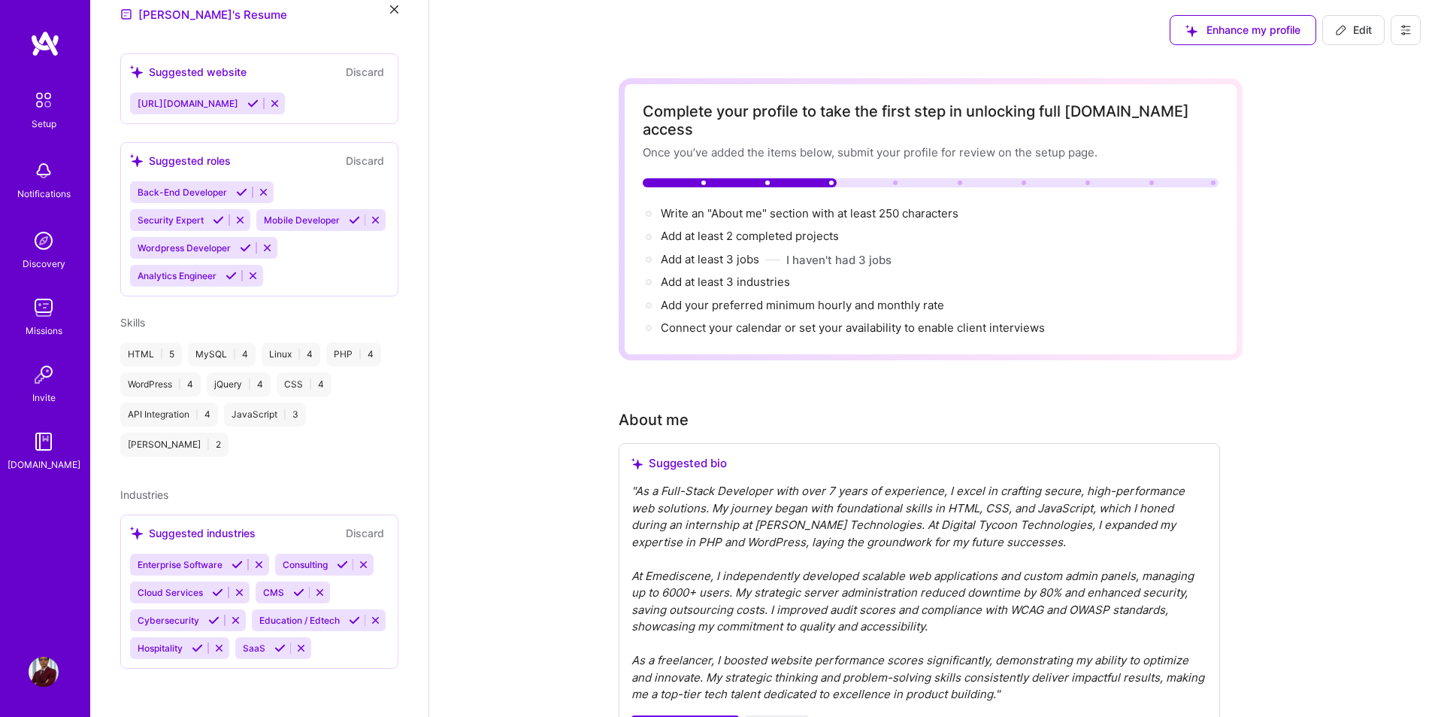
click at [237, 186] on icon at bounding box center [241, 191] width 11 height 11
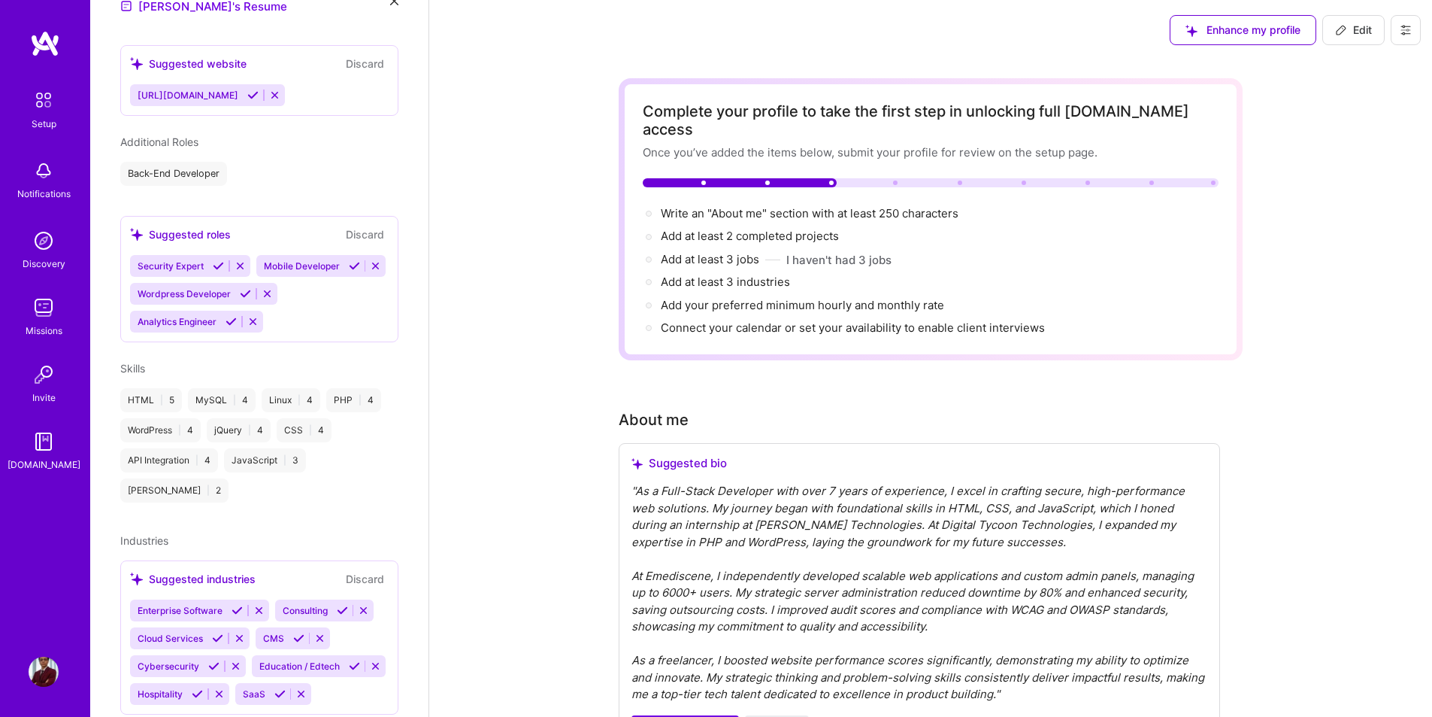
click at [240, 299] on icon at bounding box center [245, 293] width 11 height 11
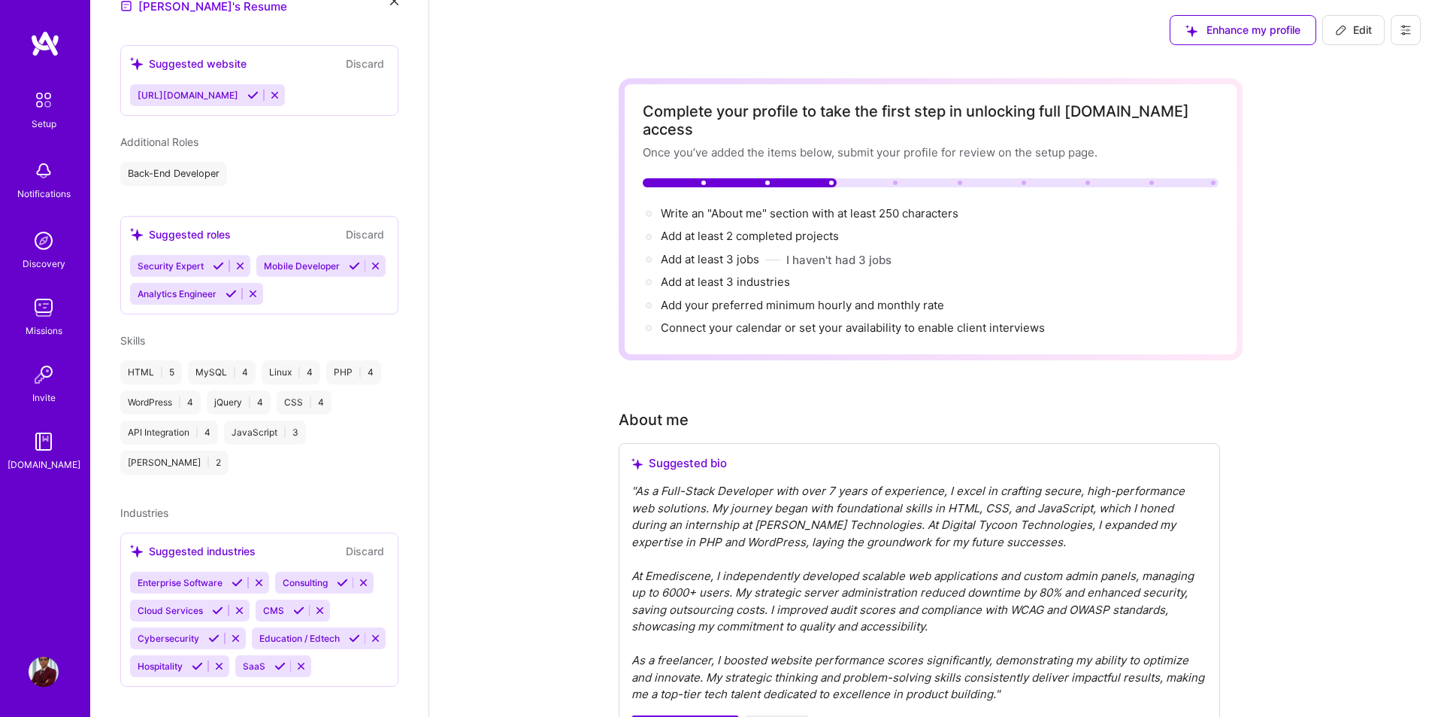
click at [231, 299] on icon at bounding box center [231, 293] width 11 height 11
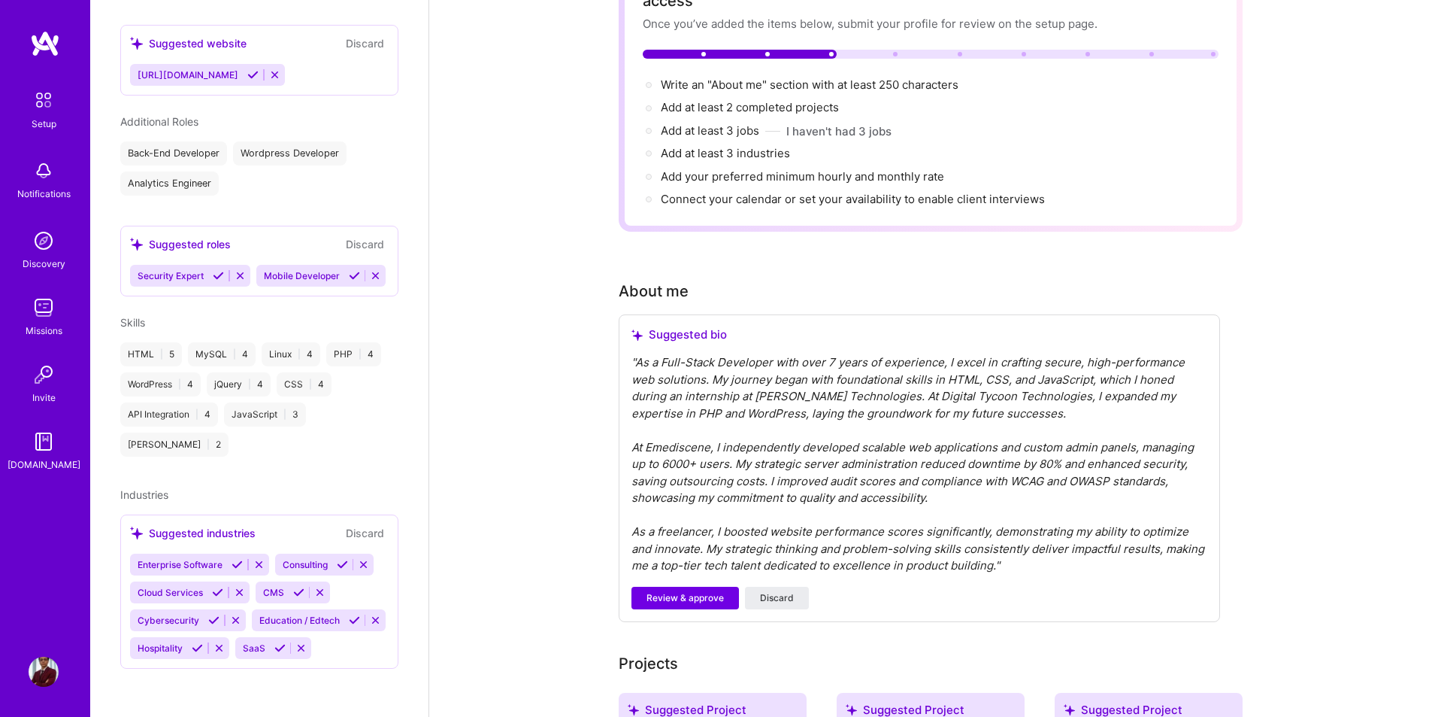
scroll to position [226, 0]
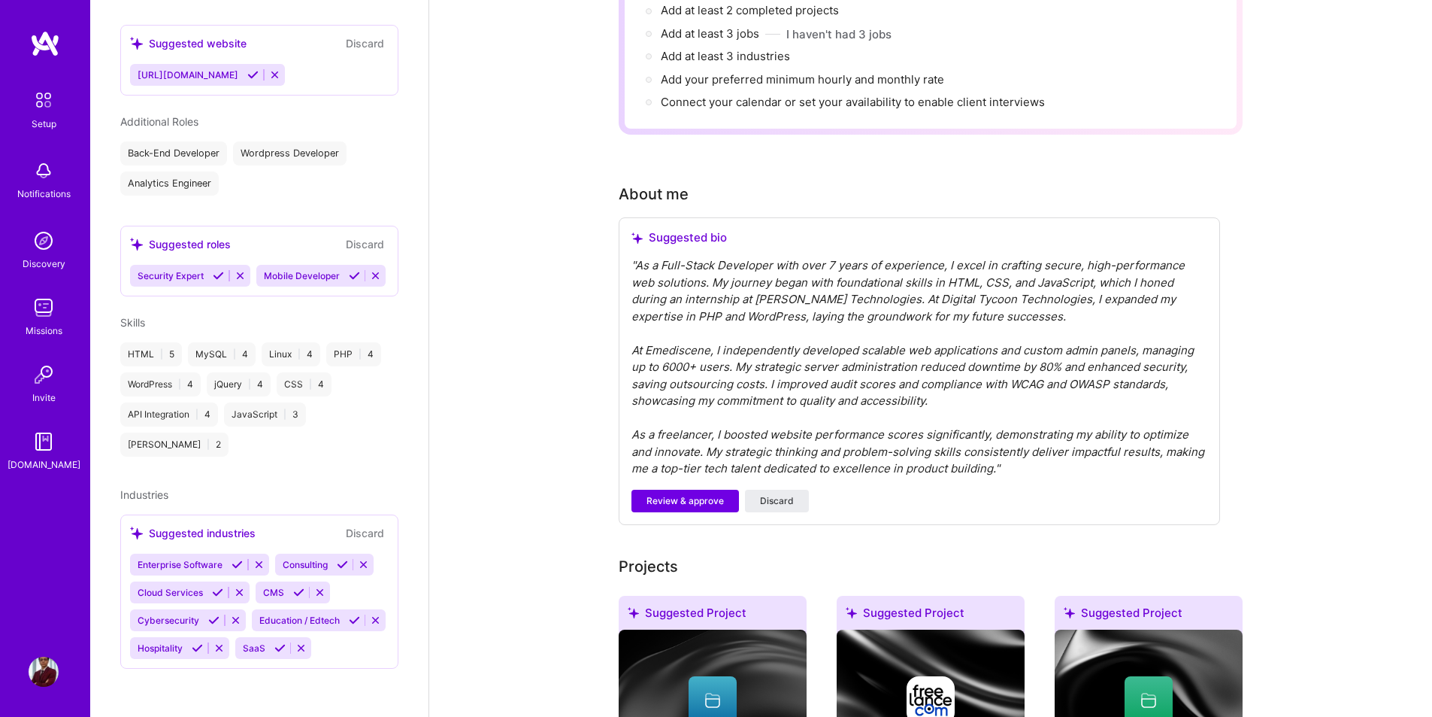
click at [302, 272] on div "Security Expert Mobile Developer" at bounding box center [259, 276] width 259 height 22
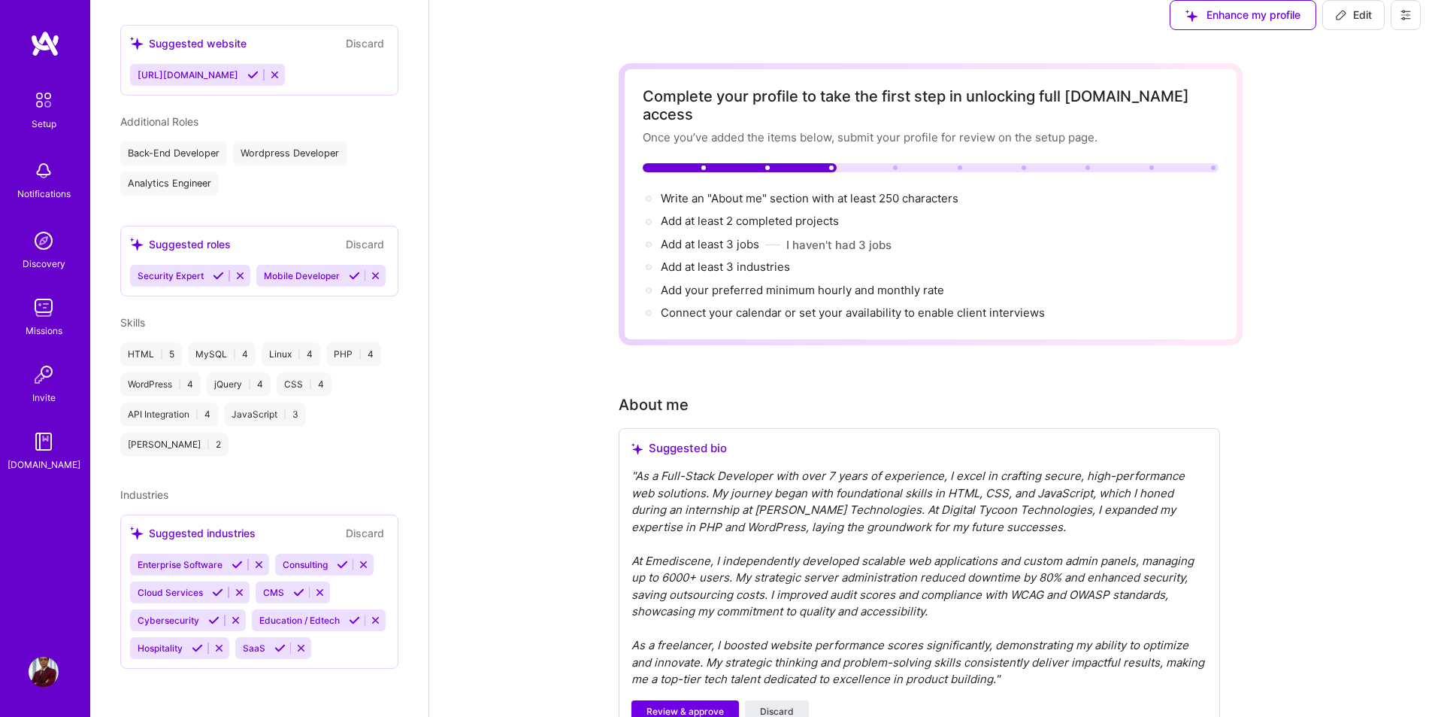
scroll to position [0, 0]
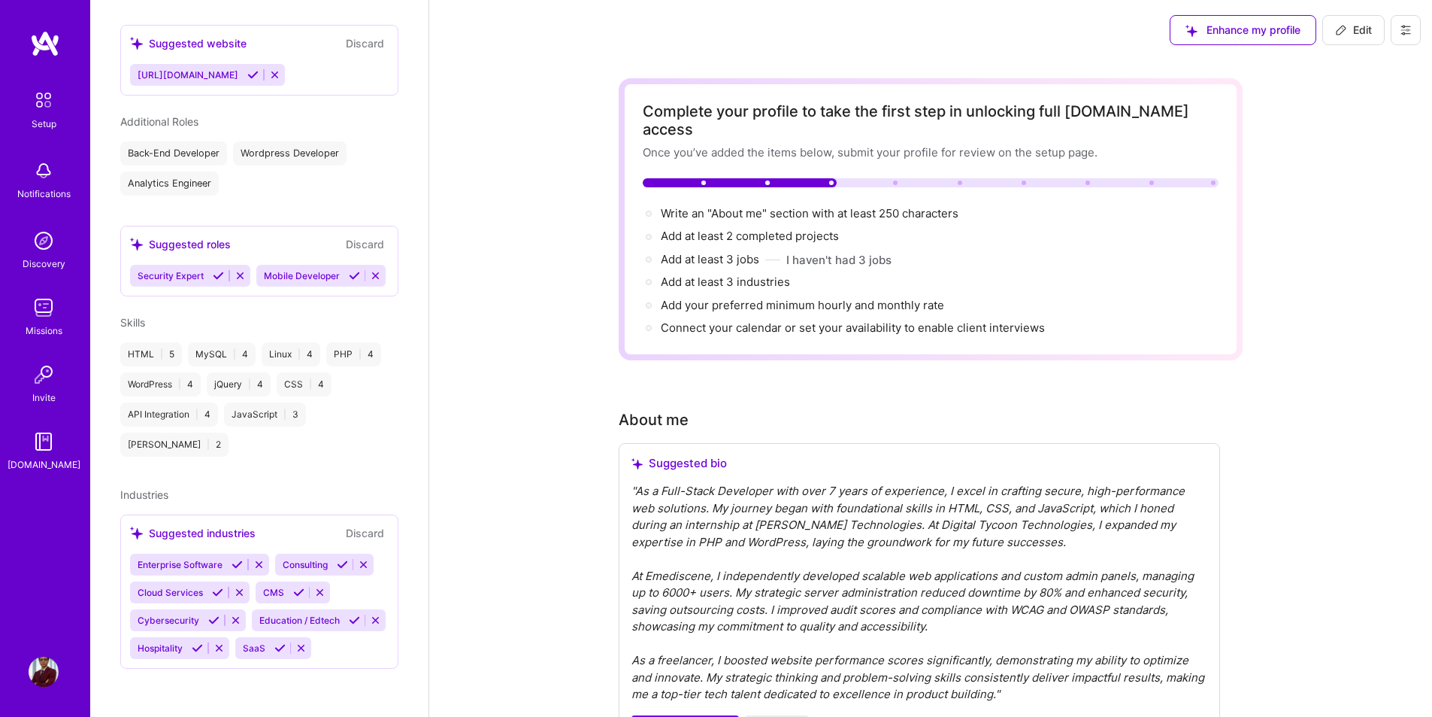
click at [1396, 29] on button at bounding box center [1406, 30] width 30 height 30
